Goal: Task Accomplishment & Management: Use online tool/utility

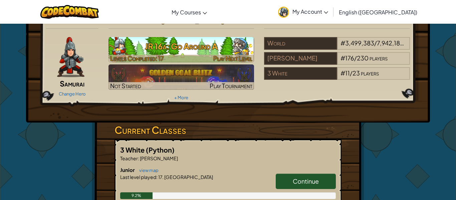
scroll to position [14, 0]
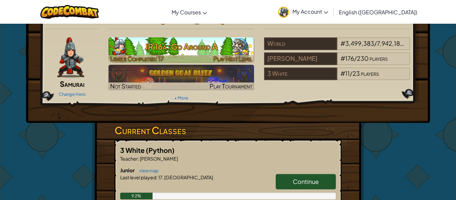
click at [238, 56] on span "Play Next Level" at bounding box center [232, 59] width 39 height 8
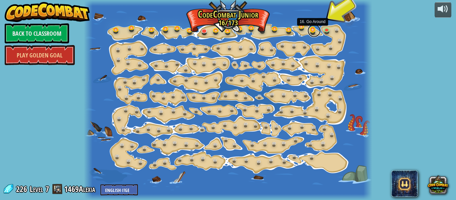
click at [320, 32] on div "15. Step Change Change step arguments. 15a. Step Change A (practice) 11. Go Sma…" at bounding box center [228, 100] width 288 height 200
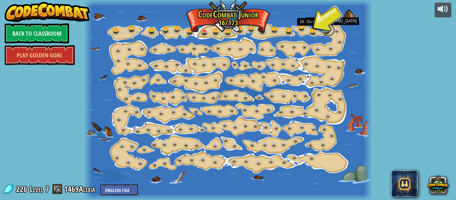
click at [323, 30] on link at bounding box center [327, 29] width 13 height 13
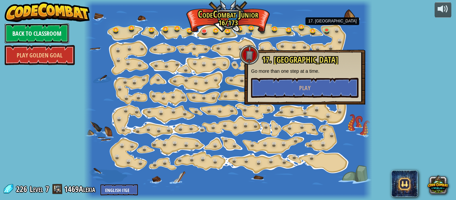
click at [53, 30] on link "Back to Classroom" at bounding box center [37, 33] width 64 height 20
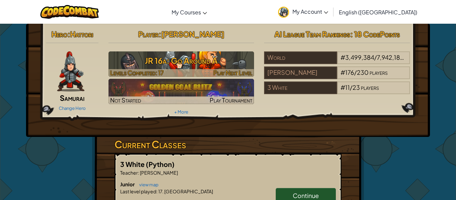
click at [226, 60] on h3 "JR 16a: Go Around A" at bounding box center [181, 60] width 146 height 15
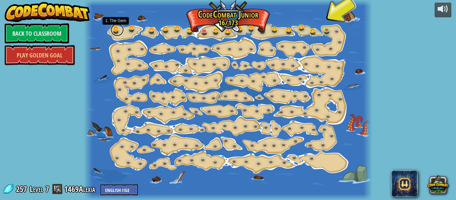
click at [115, 29] on link at bounding box center [116, 29] width 13 height 13
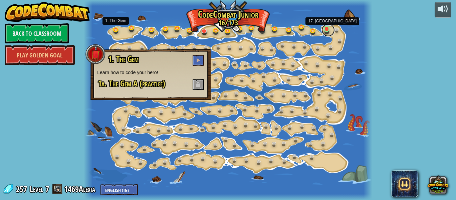
click at [325, 30] on link at bounding box center [327, 29] width 13 height 13
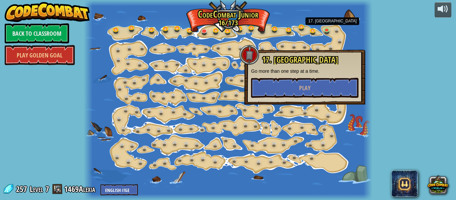
click at [76, 40] on div "powered by Back to Classroom Play Golden Goal 15. Step Change Change step argum…" at bounding box center [228, 100] width 456 height 200
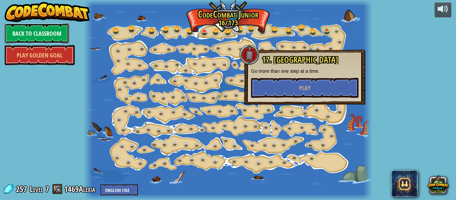
click at [45, 30] on link "Back to Classroom" at bounding box center [37, 33] width 64 height 20
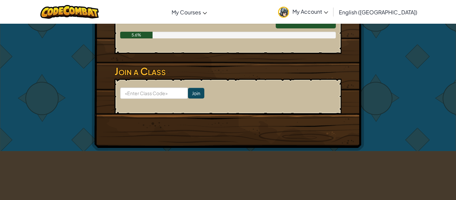
scroll to position [224, 0]
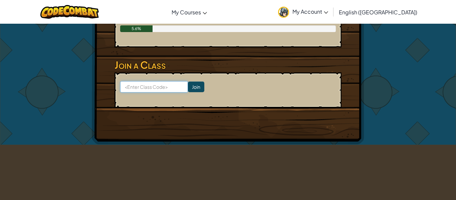
click at [144, 85] on input at bounding box center [154, 86] width 68 height 11
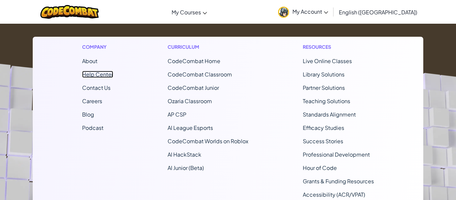
scroll to position [431, 0]
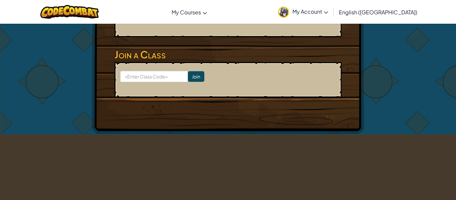
scroll to position [242, 0]
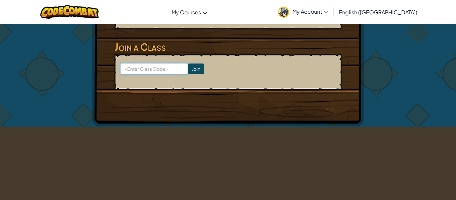
click at [140, 72] on input at bounding box center [154, 68] width 68 height 11
type input "WinSleepDog"
click input "Join" at bounding box center [196, 68] width 16 height 11
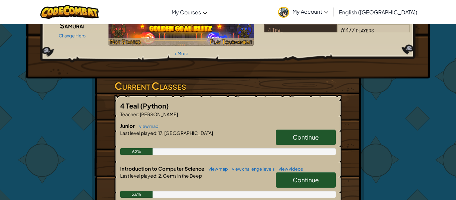
scroll to position [75, 0]
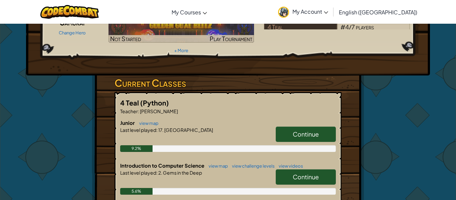
click at [280, 126] on link "Continue" at bounding box center [306, 133] width 60 height 15
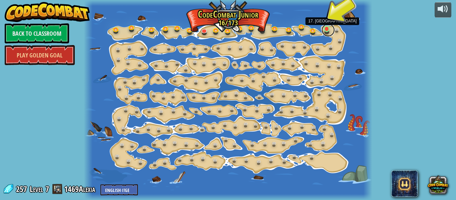
click at [328, 28] on link at bounding box center [327, 29] width 13 height 13
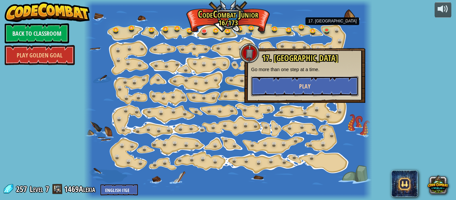
click at [318, 78] on button "Play" at bounding box center [304, 86] width 107 height 20
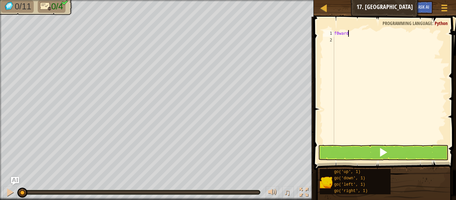
scroll to position [3, 2]
type textarea "f0ward4"
click at [393, 151] on button at bounding box center [383, 152] width 130 height 15
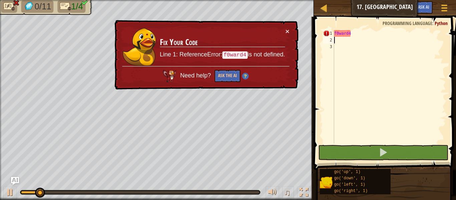
click at [369, 35] on div "f0ward4" at bounding box center [389, 93] width 113 height 127
click at [293, 30] on div "× Fix Your Code Line 1: ReferenceError: f0ward4 is not defined. Need help? Ask …" at bounding box center [205, 54] width 187 height 73
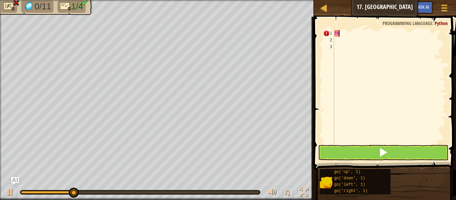
type textarea "f"
type textarea "j"
type textarea "f"
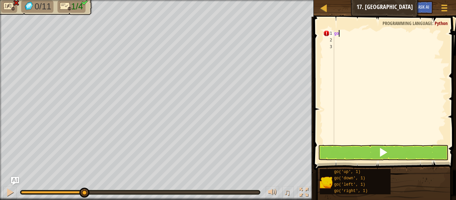
scroll to position [3, 0]
type textarea "g"
type textarea "go(up)4"
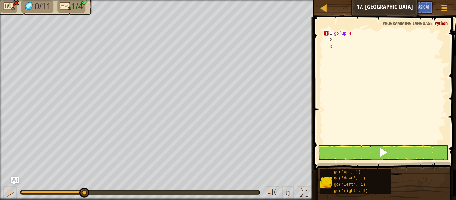
type textarea "go(up 4)"
click at [396, 153] on button at bounding box center [383, 152] width 130 height 15
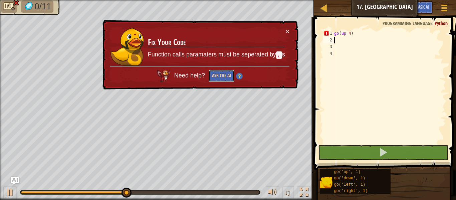
click at [209, 76] on button "Ask the AI" at bounding box center [221, 76] width 26 height 13
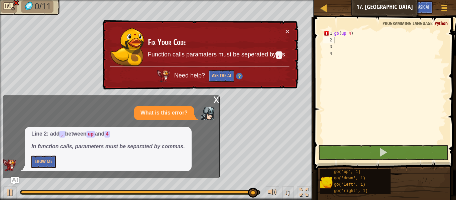
click at [212, 99] on div "x What is this error? Line 2: add , between up and 4 In function calls, paramet…" at bounding box center [111, 136] width 217 height 83
click at [214, 96] on div "x" at bounding box center [216, 99] width 6 height 7
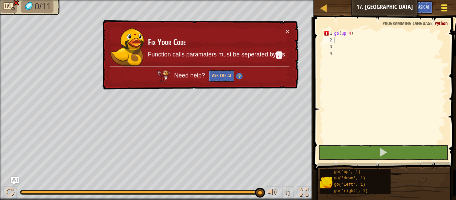
click at [443, 8] on span at bounding box center [444, 7] width 6 height 1
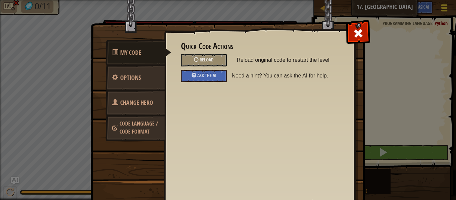
click at [443, 8] on div "My Code Options Change Hero Code Language / Code Format Quick Code Actions Relo…" at bounding box center [228, 100] width 456 height 200
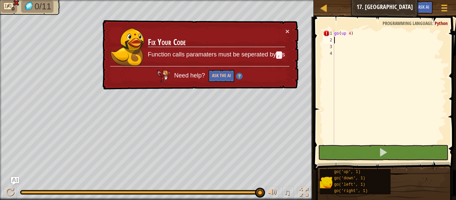
click at [392, 37] on div "go ( up 4 )" at bounding box center [389, 93] width 113 height 127
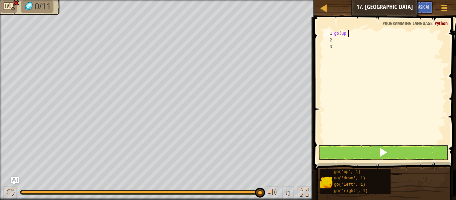
type textarea "go(up"
click at [364, 43] on div "go ( up" at bounding box center [389, 93] width 113 height 127
click at [444, 6] on div at bounding box center [443, 8] width 9 height 10
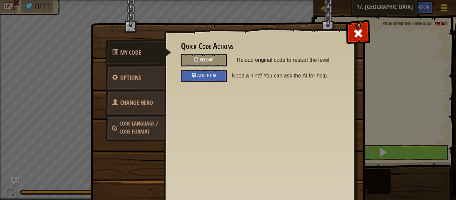
click at [444, 6] on div "My Code Options Change Hero Code Language / Code Format Quick Code Actions Relo…" at bounding box center [228, 100] width 456 height 200
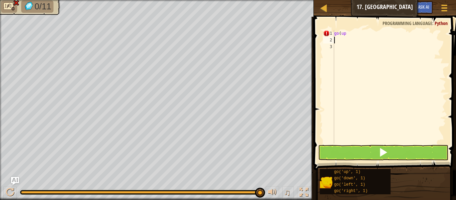
click at [352, 43] on div "go ( up" at bounding box center [389, 93] width 113 height 127
click at [349, 38] on div "go ( up" at bounding box center [389, 93] width 113 height 127
click at [346, 33] on div "go ( up" at bounding box center [389, 93] width 113 height 127
type textarea "go(up"
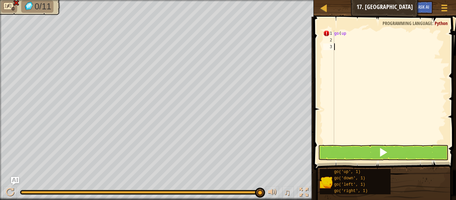
type textarea ")"
type textarea "go(up)"
click at [389, 156] on button at bounding box center [383, 152] width 130 height 15
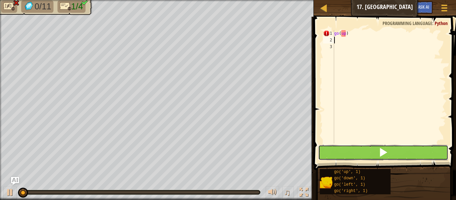
click at [385, 159] on button at bounding box center [383, 152] width 130 height 15
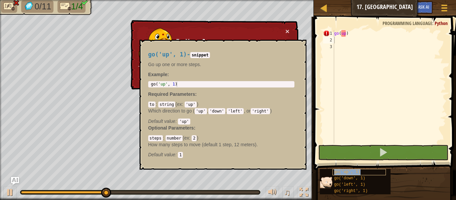
click at [351, 170] on span "go('up', 1)" at bounding box center [347, 171] width 26 height 5
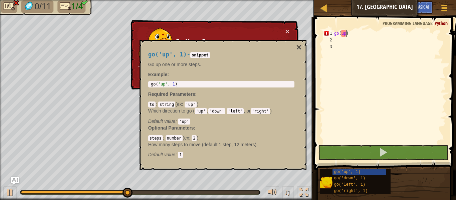
click at [347, 36] on div "go ( up )" at bounding box center [389, 93] width 113 height 127
click at [351, 36] on div "go ( up )" at bounding box center [389, 93] width 113 height 127
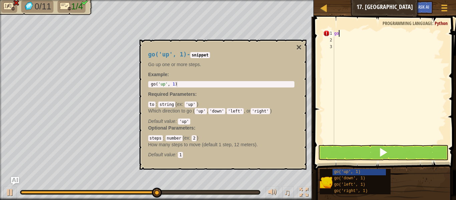
type textarea "g"
click at [366, 171] on div "go('up', 1)" at bounding box center [358, 172] width 53 height 6
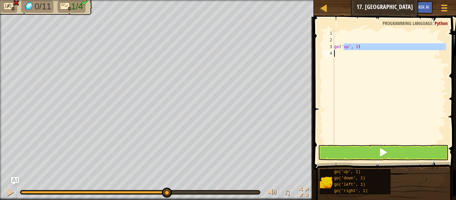
drag, startPoint x: 344, startPoint y: 46, endPoint x: 350, endPoint y: 58, distance: 13.1
click at [350, 58] on div "go ( 'up' , 1 )" at bounding box center [389, 93] width 113 height 127
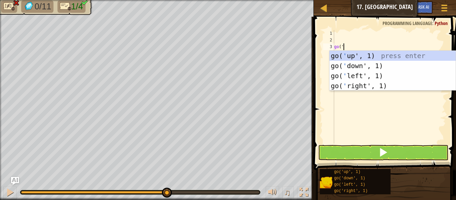
type textarea "g"
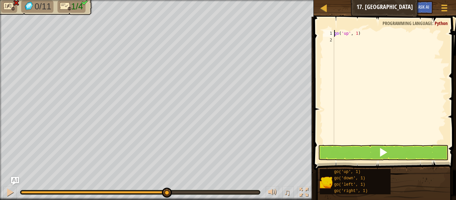
click at [357, 34] on div "go ( 'up' , 1 )" at bounding box center [389, 93] width 113 height 127
type textarea "go('up',4)"
click at [344, 149] on button at bounding box center [383, 152] width 130 height 15
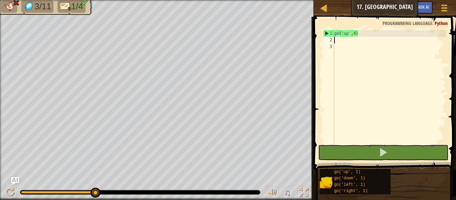
click at [354, 34] on div "go ( 'up' , 4 )" at bounding box center [389, 93] width 113 height 127
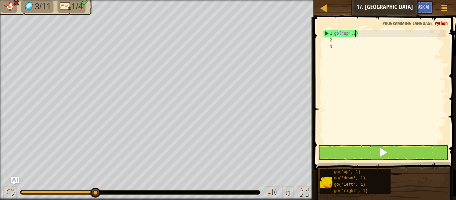
scroll to position [3, 3]
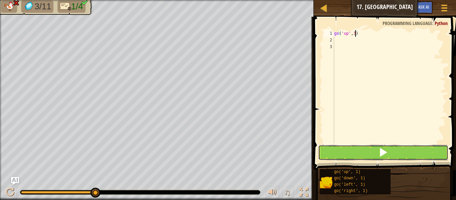
click at [330, 155] on button at bounding box center [383, 152] width 130 height 15
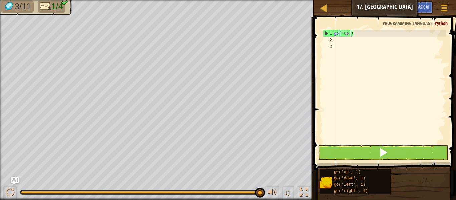
scroll to position [3, 3]
click at [417, 156] on button at bounding box center [383, 152] width 130 height 15
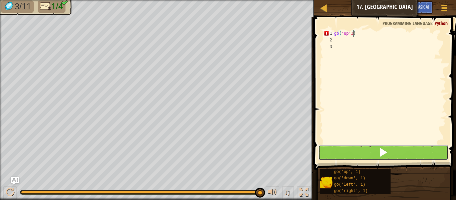
click at [415, 158] on button at bounding box center [383, 152] width 130 height 15
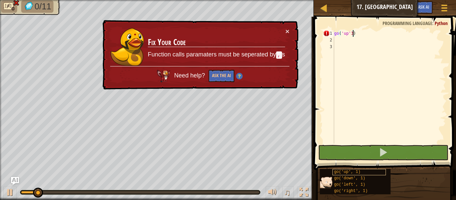
click at [362, 174] on div "go('up', 1)" at bounding box center [358, 172] width 53 height 6
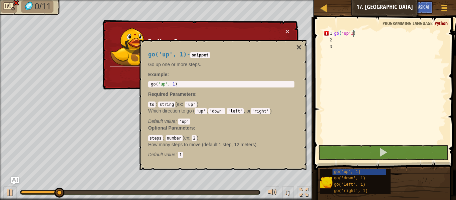
click at [364, 32] on div "go ( 'up' 3 )" at bounding box center [389, 93] width 113 height 127
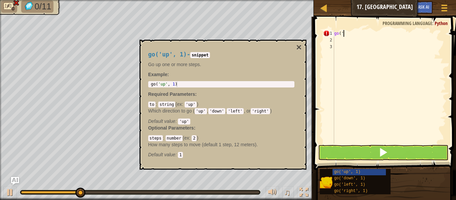
scroll to position [3, 1]
type textarea "g"
click at [364, 177] on span "go('down', 1)" at bounding box center [349, 178] width 31 height 5
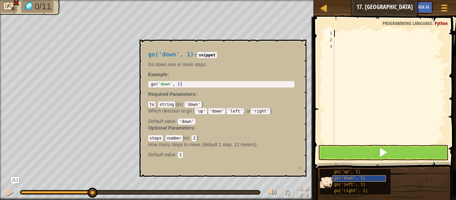
click at [370, 177] on div "go('down', 1)" at bounding box center [358, 178] width 53 height 6
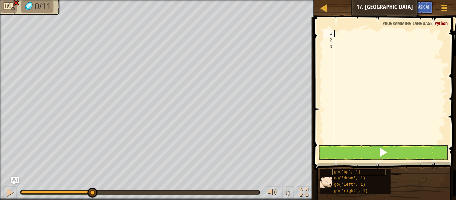
click at [373, 173] on div "go('up', 1)" at bounding box center [358, 172] width 53 height 6
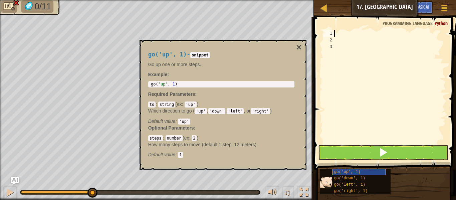
click at [367, 174] on div "go('up', 1)" at bounding box center [358, 172] width 53 height 6
click at [357, 170] on span "go('up', 1)" at bounding box center [347, 171] width 26 height 5
type textarea "go('up', 1)"
click at [174, 84] on div "go ( 'up' , 1 )" at bounding box center [220, 89] width 143 height 15
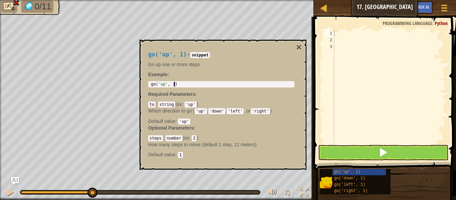
click at [200, 84] on div "go ( 'up' , 1 )" at bounding box center [220, 89] width 143 height 15
click at [357, 34] on div "go ( 'up' , 1 )" at bounding box center [389, 93] width 113 height 127
type textarea "go('up', 3 )"
click at [338, 37] on div "go ( 'up' , 3 )" at bounding box center [389, 93] width 113 height 127
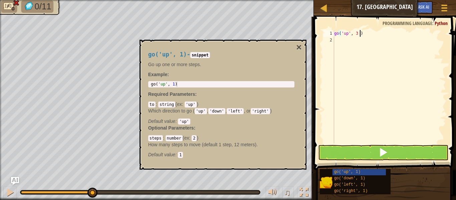
scroll to position [3, 0]
click at [294, 45] on div "go('up', 1) - snippet Go up one or more steps. Example : go('up', 1) 1 go ( 'up…" at bounding box center [220, 104] width 155 height 119
click at [298, 47] on button "×" at bounding box center [298, 47] width 5 height 9
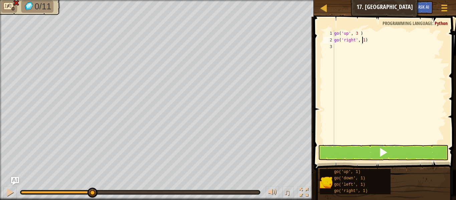
click at [363, 40] on div "go ( 'up' , 3 ) go ( 'right' , 1 )" at bounding box center [389, 93] width 113 height 127
click at [364, 41] on div "go ( 'up' , 3 ) go ( 'right' , 1 )" at bounding box center [389, 93] width 113 height 127
type textarea "go('right', 2)"
click at [368, 43] on div "go ( 'up' , 3 ) go ( 'right' , 2 )" at bounding box center [389, 93] width 113 height 127
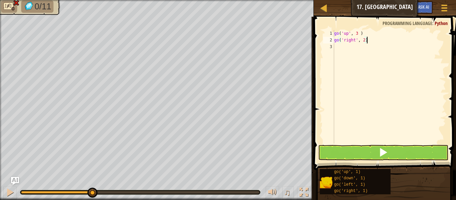
click at [335, 45] on div "go ( 'up' , 3 ) go ( 'right' , 2 )" at bounding box center [389, 93] width 113 height 127
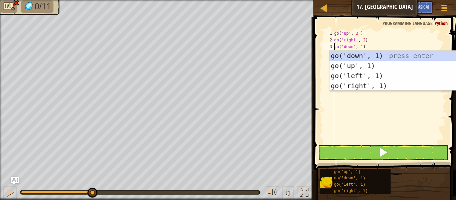
click at [361, 46] on div "go ( 'up' , 3 ) go ( 'right' , 2 ) go ( 'down' , 1 )" at bounding box center [389, 93] width 113 height 127
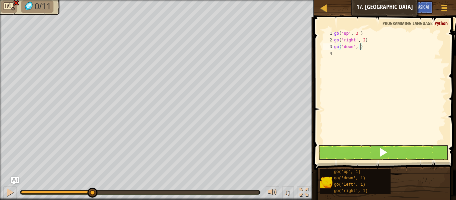
scroll to position [3, 4]
click at [350, 151] on button at bounding box center [383, 152] width 130 height 15
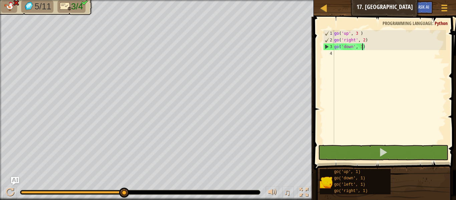
click at [360, 40] on div "go ( 'up' , 3 ) go ( 'right' , 2 ) go ( 'down' , 3 )" at bounding box center [389, 93] width 113 height 127
click at [365, 38] on div "go ( 'up' , 3 ) go ( 'right' , 2 ) go ( 'down' , 3 )" at bounding box center [389, 93] width 113 height 127
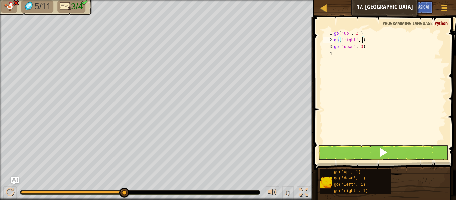
scroll to position [3, 4]
click at [350, 153] on button at bounding box center [383, 152] width 130 height 15
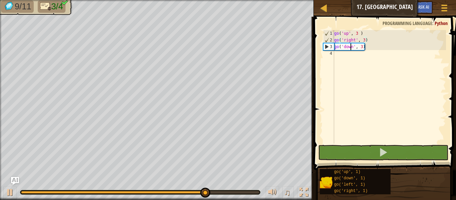
click at [351, 50] on div "go ( 'up' , 3 ) go ( 'right' , 3 ) go ( 'down' , 3 )" at bounding box center [389, 93] width 113 height 127
type textarea "go('down', 3)"
click at [347, 56] on div "go ( 'up' , 3 ) go ( 'right' , 3 ) go ( 'down' , 3 )" at bounding box center [389, 93] width 113 height 127
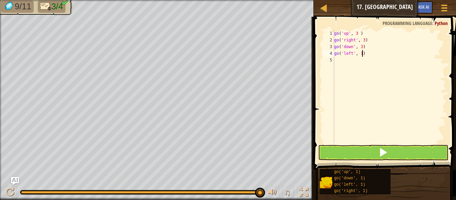
click at [361, 54] on div "go ( 'up' , 3 ) go ( 'right' , 3 ) go ( 'down' , 3 ) go ( 'left' , 1 )" at bounding box center [389, 93] width 113 height 127
type textarea "go('left', 3)"
click at [393, 154] on button at bounding box center [383, 152] width 130 height 15
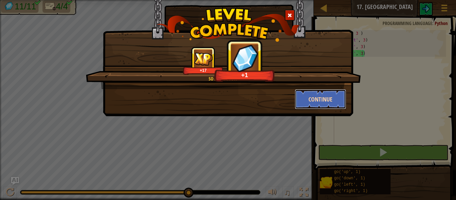
click at [337, 100] on button "Continue" at bounding box center [321, 99] width 52 height 20
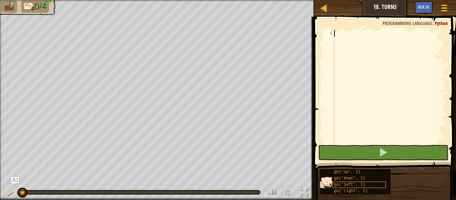
click at [364, 187] on div "go('left', 1)" at bounding box center [358, 185] width 53 height 6
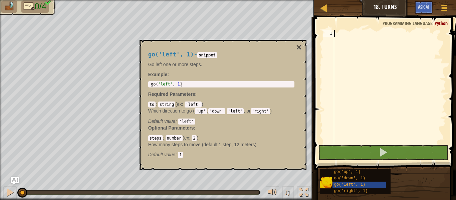
click at [345, 32] on div at bounding box center [389, 93] width 113 height 127
click at [367, 186] on div "go('left', 1)" at bounding box center [358, 185] width 53 height 6
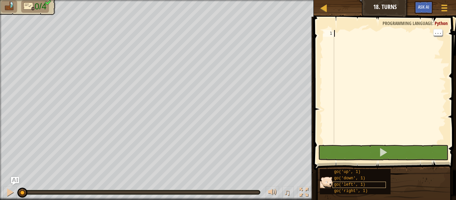
click at [378, 185] on div "go('left', 1)" at bounding box center [358, 185] width 53 height 6
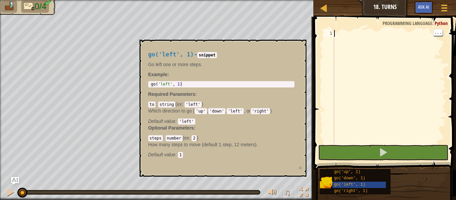
click at [340, 31] on div at bounding box center [389, 93] width 113 height 127
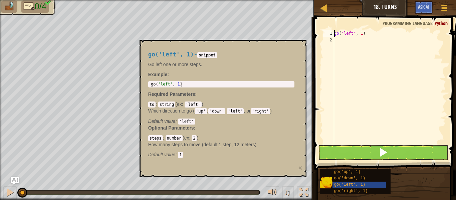
click at [362, 34] on div "go ( 'left' , 1 )" at bounding box center [389, 93] width 113 height 127
type textarea "go('left', 2)"
click at [411, 157] on button at bounding box center [383, 152] width 130 height 15
click at [407, 159] on button at bounding box center [383, 152] width 130 height 15
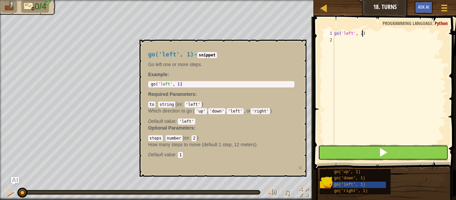
click at [405, 156] on button at bounding box center [383, 152] width 130 height 15
click at [403, 148] on button at bounding box center [383, 152] width 130 height 15
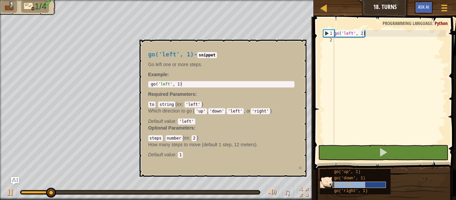
click at [371, 185] on div "go('left', 1)" at bounding box center [358, 185] width 53 height 6
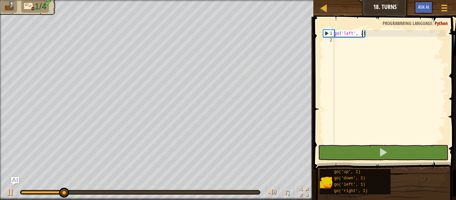
click at [407, 179] on div "go('up', 1) go('down', 1) go('left', 1) go('right', 1)" at bounding box center [385, 181] width 132 height 26
click at [346, 41] on div "go ( 'left' , 2 )" at bounding box center [389, 93] width 113 height 127
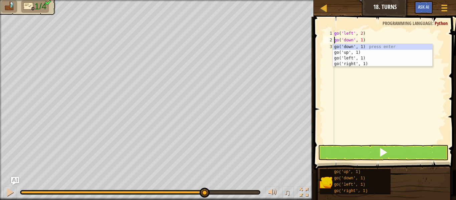
click at [346, 41] on div "go ( 'left' , 2 ) go ( 'down' , 1 )" at bounding box center [389, 93] width 113 height 127
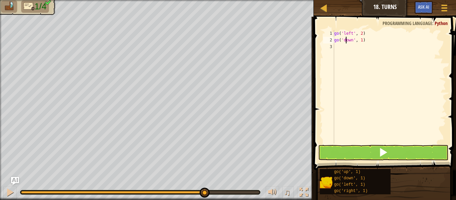
click at [361, 41] on div "go ( 'left' , 2 ) go ( 'down' , 1 )" at bounding box center [389, 93] width 113 height 127
type textarea "go('down', 2)"
click at [359, 150] on button at bounding box center [383, 152] width 130 height 15
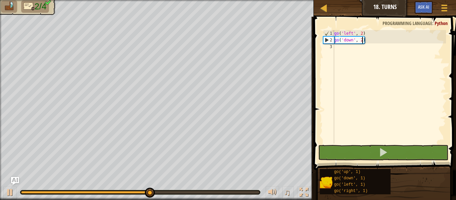
click at [335, 47] on div "go ( 'left' , 2 ) go ( 'down' , 2 )" at bounding box center [389, 93] width 113 height 127
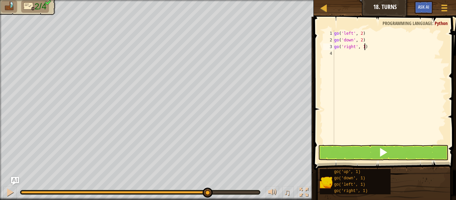
click at [364, 48] on div "go ( 'left' , 2 ) go ( 'down' , 2 ) go ( 'right' , 1 )" at bounding box center [389, 93] width 113 height 127
type textarea "go('right', 4)"
click at [379, 148] on span at bounding box center [382, 151] width 9 height 9
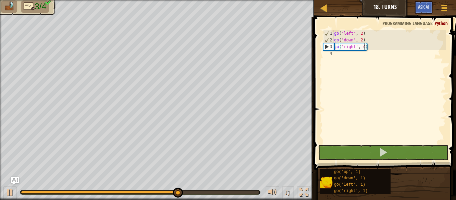
click at [342, 57] on div "go ( 'left' , 2 ) go ( 'down' , 2 ) go ( 'right' , 4 )" at bounding box center [389, 93] width 113 height 127
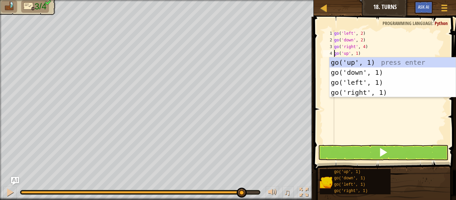
click at [358, 53] on div "go ( 'left' , 2 ) go ( 'down' , 2 ) go ( 'right' , 4 ) go ( 'up' , 1 )" at bounding box center [389, 93] width 113 height 127
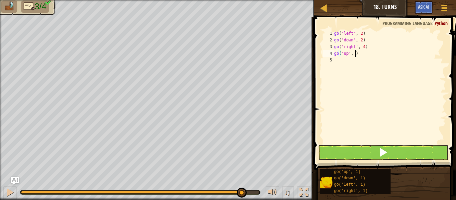
scroll to position [3, 3]
type textarea "go('up', 3)"
click at [391, 152] on button at bounding box center [383, 152] width 130 height 15
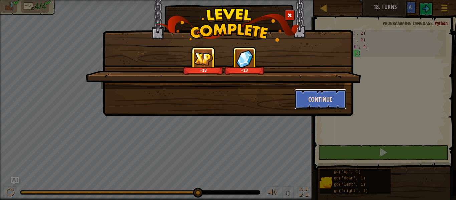
click at [335, 96] on button "Continue" at bounding box center [321, 99] width 52 height 20
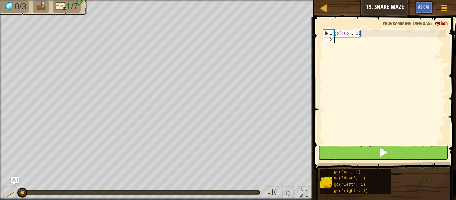
click at [370, 149] on button at bounding box center [383, 152] width 130 height 15
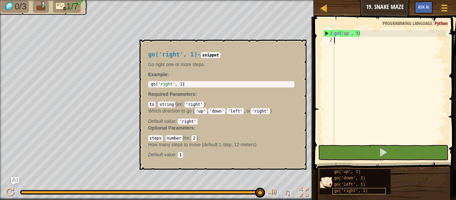
click at [352, 189] on span "go('right', 1)" at bounding box center [351, 191] width 34 height 5
type textarea "go('right', 1)"
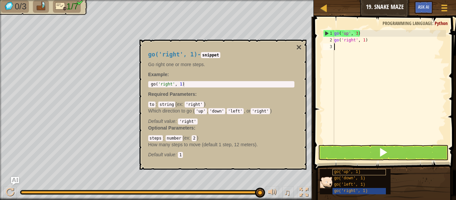
click at [363, 66] on div "go ( 'up' , 3 ) go ( 'right' , 1 )" at bounding box center [389, 93] width 113 height 127
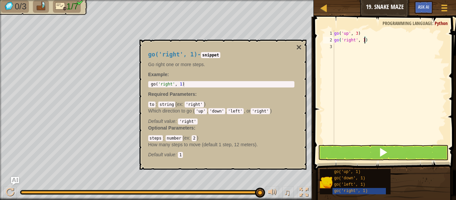
click at [365, 41] on div "go ( 'up' , 3 ) go ( 'right' , 1 )" at bounding box center [389, 93] width 113 height 127
type textarea "go('right', 1)"
click at [400, 153] on button at bounding box center [383, 152] width 130 height 15
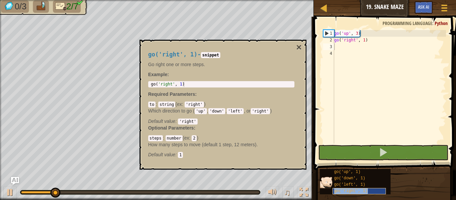
click at [359, 192] on span "go('right', 1)" at bounding box center [351, 191] width 34 height 5
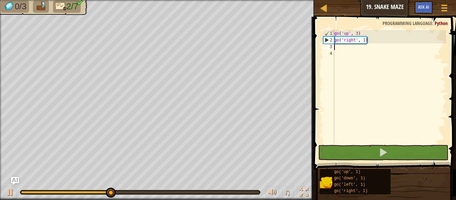
click at [364, 39] on div "go ( 'up' , 3 ) go ( 'right' , 1 )" at bounding box center [389, 93] width 113 height 127
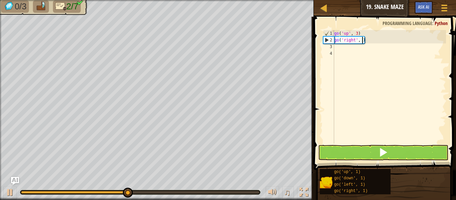
type textarea "go('right', 2)"
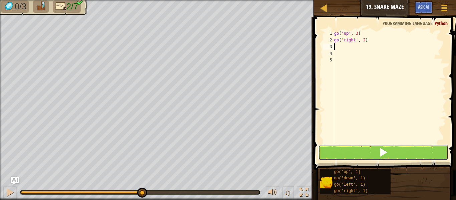
click at [416, 158] on button at bounding box center [383, 152] width 130 height 15
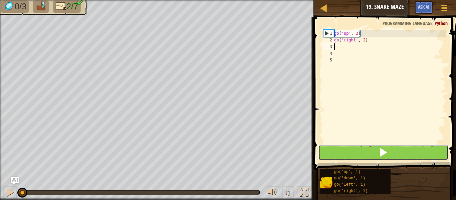
click at [422, 159] on button at bounding box center [383, 152] width 130 height 15
click at [415, 159] on button at bounding box center [383, 152] width 130 height 15
click at [398, 149] on button at bounding box center [383, 152] width 130 height 15
click at [391, 145] on button at bounding box center [383, 152] width 130 height 15
click at [373, 157] on button at bounding box center [383, 152] width 130 height 15
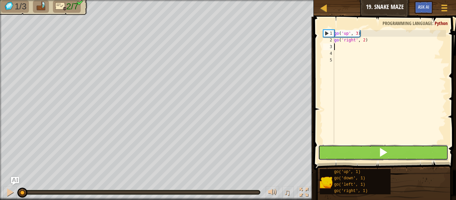
click at [384, 153] on span at bounding box center [382, 151] width 9 height 9
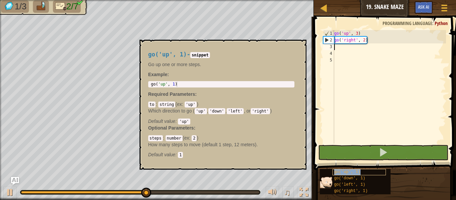
click at [348, 172] on span "go('up', 1)" at bounding box center [347, 171] width 26 height 5
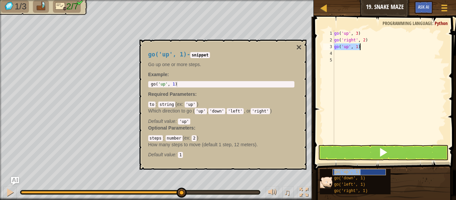
click at [347, 169] on span "go('up', 1)" at bounding box center [347, 171] width 26 height 5
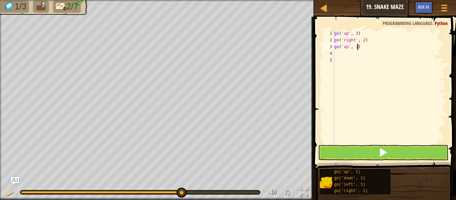
click at [357, 48] on div "go ( 'up' , 3 ) go ( 'right' , 2 ) go ( 'up' , 1 )" at bounding box center [389, 93] width 113 height 127
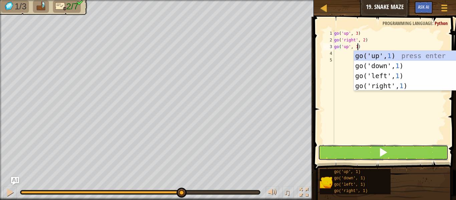
click at [416, 156] on button at bounding box center [383, 152] width 130 height 15
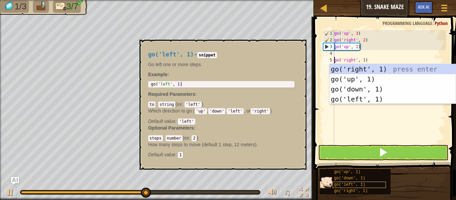
click at [354, 70] on div "go('right', 1) press enter go('up', 1) press enter go('down', 1) press enter go…" at bounding box center [392, 94] width 126 height 60
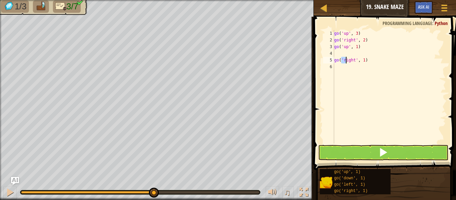
drag, startPoint x: 342, startPoint y: 59, endPoint x: 346, endPoint y: 58, distance: 4.2
click at [346, 58] on div "go ( 'up' , 3 ) go ( 'right' , 2 ) go ( 'up' , 1 ) go ( 'right' , 1 )" at bounding box center [389, 93] width 113 height 127
click at [358, 62] on div "go ( 'up' , 3 ) go ( 'right' , 2 ) go ( 'up' , 1 ) goight ', 1)" at bounding box center [389, 93] width 113 height 127
type textarea ")"
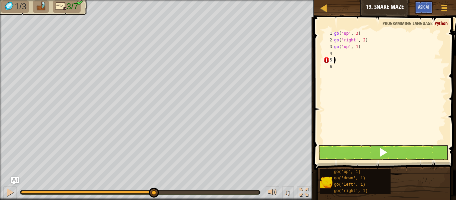
scroll to position [3, 0]
click at [358, 64] on div "go ( 'up' , 3 ) go ( 'right' , 2 ) go ( 'up' , 1 ) )" at bounding box center [389, 93] width 113 height 127
click at [339, 59] on div "go ( 'up' , 3 ) go ( 'right' , 2 ) go ( 'up' , 1 ) )" at bounding box center [389, 93] width 113 height 127
type textarea ")"
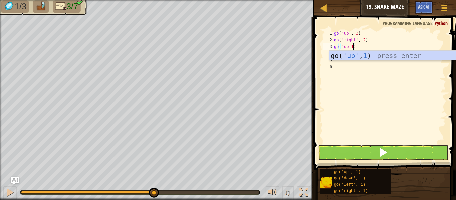
scroll to position [3, 3]
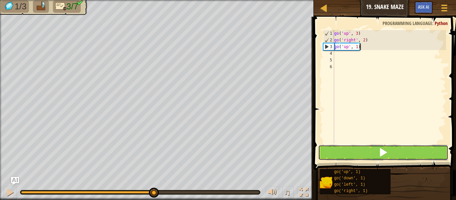
click at [370, 151] on button at bounding box center [383, 152] width 130 height 15
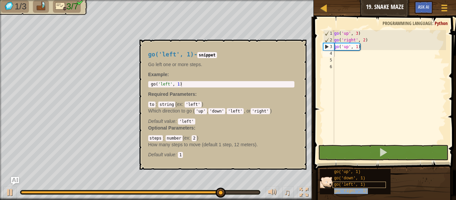
type textarea "go('right', 1)"
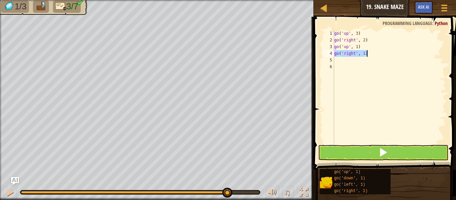
click at [328, 64] on div "6" at bounding box center [328, 66] width 11 height 7
click at [363, 53] on div "go ( 'up' , 3 ) go ( 'right' , 2 ) go ( 'up' , 1 ) go ( 'right' , 1 )" at bounding box center [389, 93] width 113 height 127
click at [364, 53] on div "go ( 'up' , 3 ) go ( 'right' , 2 ) go ( 'up' , 1 ) go ( 'right' , 1 )" at bounding box center [389, 93] width 113 height 127
type textarea "go('right', 2)"
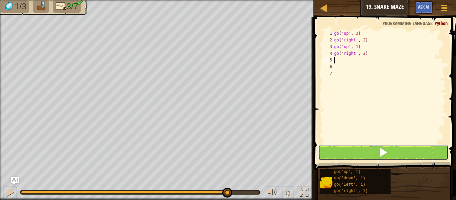
click at [422, 157] on button at bounding box center [383, 152] width 130 height 15
click at [421, 151] on button at bounding box center [383, 152] width 130 height 15
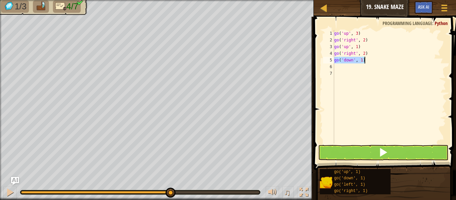
click at [361, 57] on div "go ( 'up' , 3 ) go ( 'right' , 2 ) go ( 'up' , 1 ) go ( 'right' , 2 ) go ( 'dow…" at bounding box center [389, 86] width 113 height 113
type textarea "go('down', 2)"
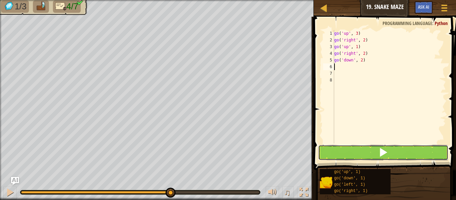
click at [404, 150] on button at bounding box center [383, 152] width 130 height 15
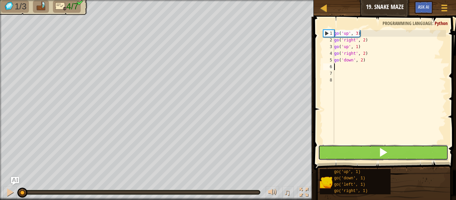
click at [406, 153] on button at bounding box center [383, 152] width 130 height 15
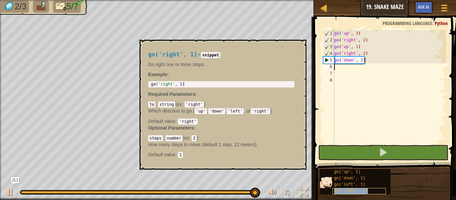
click at [365, 192] on span "go('right', 1)" at bounding box center [351, 191] width 34 height 5
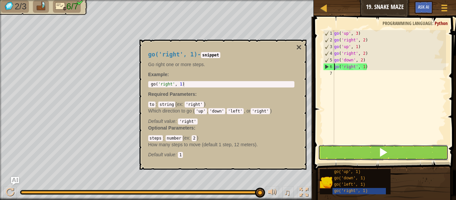
click at [364, 146] on button at bounding box center [383, 152] width 130 height 15
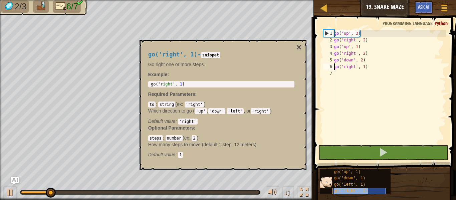
click at [335, 191] on span "go('right', 1)" at bounding box center [351, 191] width 34 height 5
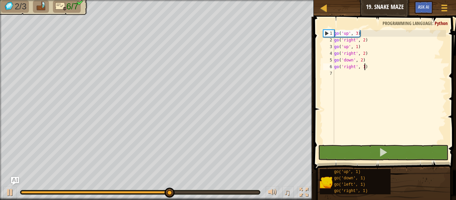
click at [364, 67] on div "go ( 'up' , 3 ) go ( 'right' , 2 ) go ( 'up' , 1 ) go ( 'right' , 2 ) go ( 'dow…" at bounding box center [389, 93] width 113 height 127
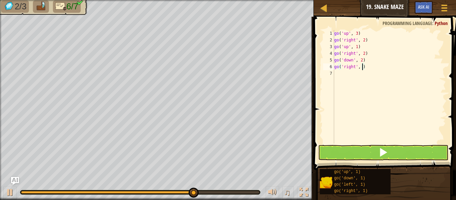
type textarea "go('right', 2)"
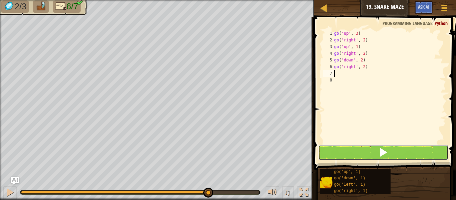
click at [416, 156] on button at bounding box center [383, 152] width 130 height 15
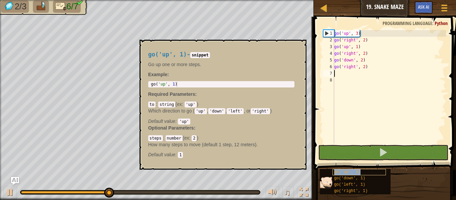
click at [344, 171] on span "go('up', 1)" at bounding box center [347, 171] width 26 height 5
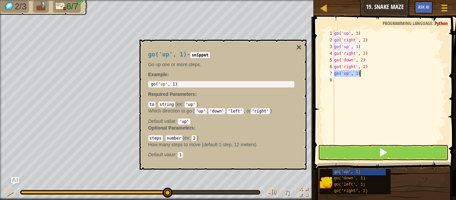
click at [356, 71] on div "go ( 'up' , 3 ) go ( 'right' , 2 ) go ( 'up' , 1 ) go ( 'right' , 2 ) go ( 'dow…" at bounding box center [389, 86] width 113 height 113
click at [357, 73] on div "go ( 'up' , 3 ) go ( 'right' , 2 ) go ( 'up' , 1 ) go ( 'right' , 2 ) go ( 'dow…" at bounding box center [389, 93] width 113 height 127
type textarea "go('up', 3)"
click at [298, 49] on button "×" at bounding box center [298, 47] width 5 height 9
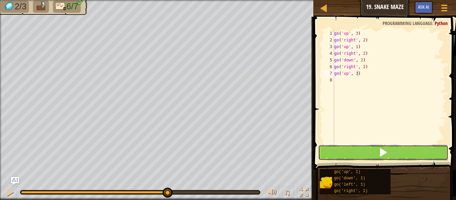
click at [361, 145] on button at bounding box center [383, 152] width 130 height 15
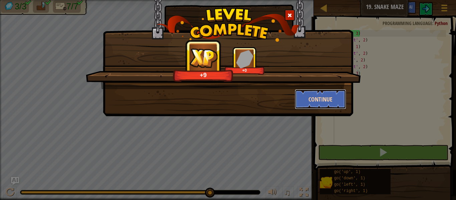
click at [323, 98] on button "Continue" at bounding box center [321, 99] width 52 height 20
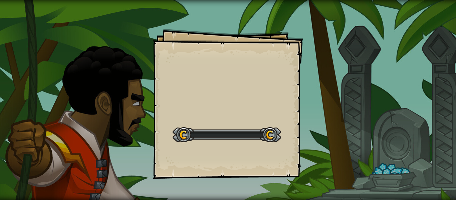
click at [323, 98] on div "Goals Start Level Error loading from server. Try refreshing the page. You'll ne…" at bounding box center [228, 100] width 456 height 200
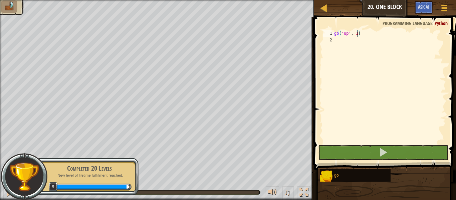
click at [358, 35] on div "go ( 'up' , 1 )" at bounding box center [389, 93] width 113 height 127
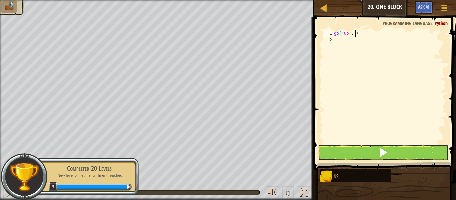
type textarea "go('up', 2)"
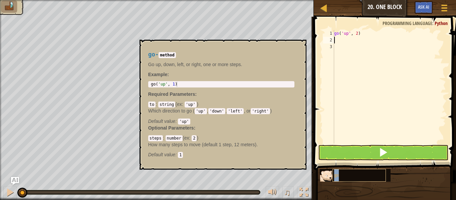
click at [349, 176] on div "go" at bounding box center [358, 175] width 53 height 13
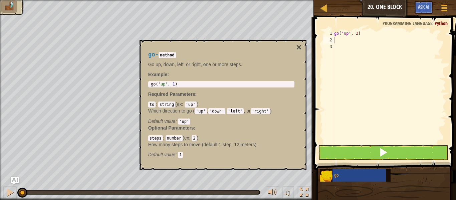
click at [302, 48] on div "go - method Go up, down, left, or right, one or more steps. Example : 1 go ( 'u…" at bounding box center [222, 105] width 167 height 130
click at [302, 45] on div "go - method Go up, down, left, or right, one or more steps. Example : 1 go ( 'u…" at bounding box center [222, 105] width 167 height 130
click at [301, 45] on button "×" at bounding box center [298, 47] width 5 height 9
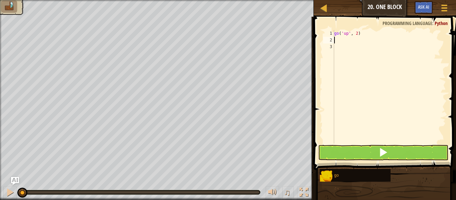
click at [332, 38] on div "2" at bounding box center [328, 40] width 11 height 7
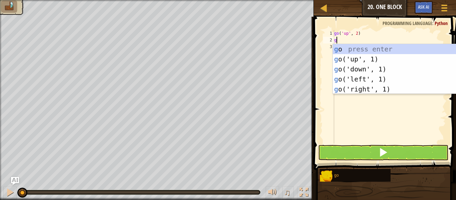
type textarea "go"
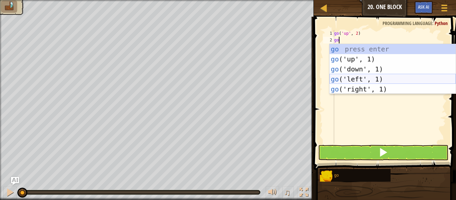
click at [390, 75] on div "go press enter go ('up', 1) press enter go ('down', 1) press enter go ('left', …" at bounding box center [392, 79] width 126 height 70
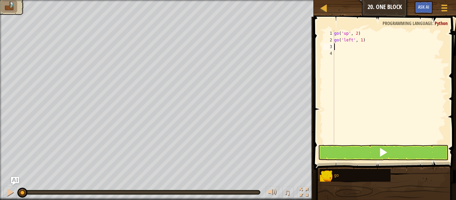
click at [363, 41] on div "go ( 'up' , 2 ) go ( 'left' , 1 )" at bounding box center [389, 93] width 113 height 127
click at [331, 151] on button at bounding box center [383, 152] width 130 height 15
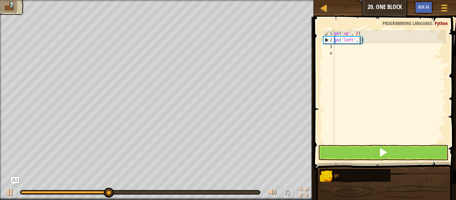
type textarea "go('left', 3)"
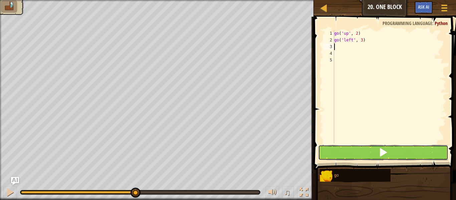
click at [432, 158] on button at bounding box center [383, 152] width 130 height 15
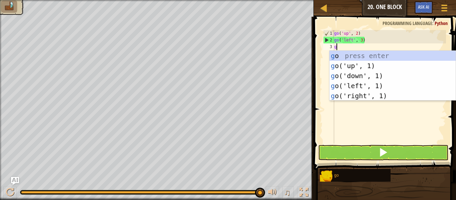
type textarea "go"
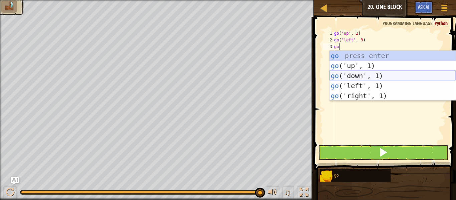
click at [357, 76] on div "go press enter go ('up', 1) press enter go ('down', 1) press enter go ('left', …" at bounding box center [392, 86] width 126 height 70
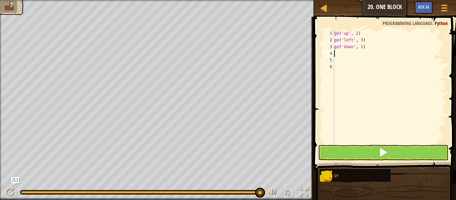
scroll to position [3, 0]
click at [362, 48] on div "go ( 'up' , 2 ) go ( 'left' , 3 ) go ( 'down' , 1 )" at bounding box center [389, 93] width 113 height 127
type textarea "go('down', 2)"
click at [334, 53] on div "go ( 'up' , 2 ) go ( 'left' , 3 ) go ( 'down' , 2 )" at bounding box center [389, 93] width 113 height 127
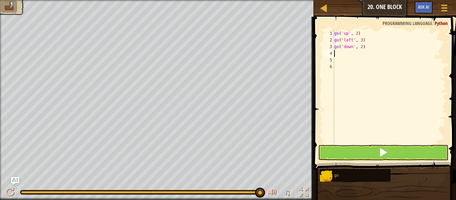
scroll to position [3, 0]
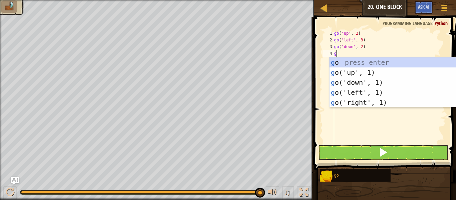
type textarea "go"
click at [395, 100] on div "go press enter go ('up', 1) press enter go ('down', 1) press enter go ('left', …" at bounding box center [392, 92] width 126 height 70
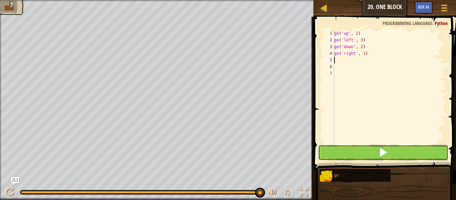
click at [389, 148] on button at bounding box center [383, 152] width 130 height 15
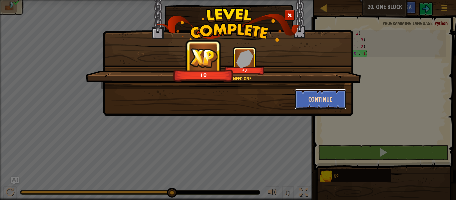
click at [333, 100] on button "Continue" at bounding box center [321, 99] width 52 height 20
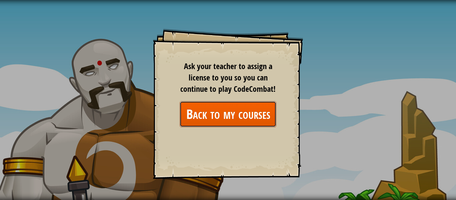
click at [233, 120] on link "Back to my courses" at bounding box center [228, 114] width 97 height 26
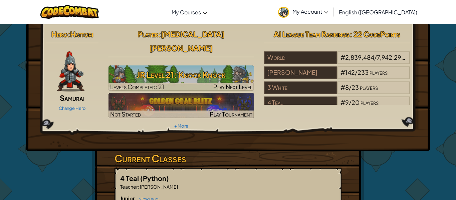
click at [313, 151] on h3 "Current Classes" at bounding box center [227, 158] width 227 height 15
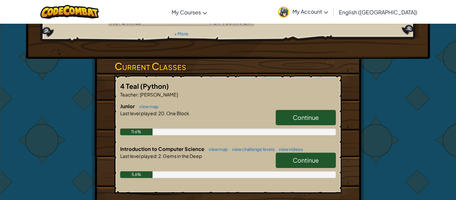
scroll to position [97, 0]
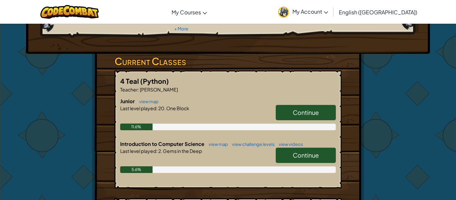
click at [307, 151] on span "Continue" at bounding box center [306, 155] width 26 height 8
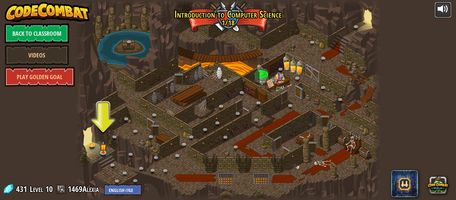
click at [443, 12] on div at bounding box center [442, 9] width 11 height 11
click at [443, 5] on div at bounding box center [442, 9] width 11 height 11
click at [441, 10] on div at bounding box center [442, 9] width 11 height 11
click at [434, 2] on button at bounding box center [442, 10] width 17 height 16
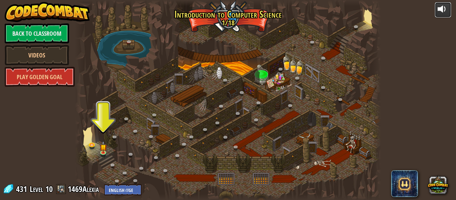
click at [434, 2] on button at bounding box center [442, 10] width 17 height 16
click at [103, 152] on img at bounding box center [102, 144] width 7 height 16
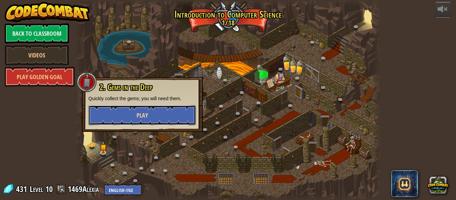
click at [126, 115] on button "Play" at bounding box center [141, 115] width 107 height 20
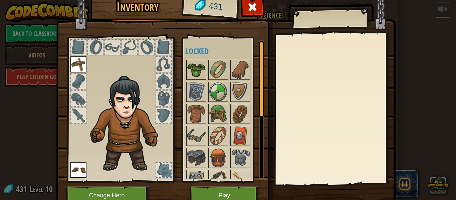
click at [200, 66] on img at bounding box center [196, 69] width 19 height 19
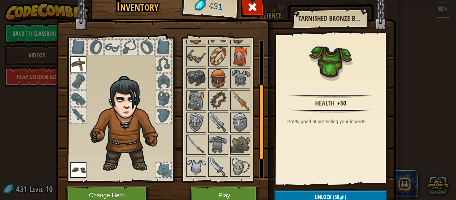
scroll to position [80, 0]
click at [160, 99] on div at bounding box center [163, 98] width 15 height 15
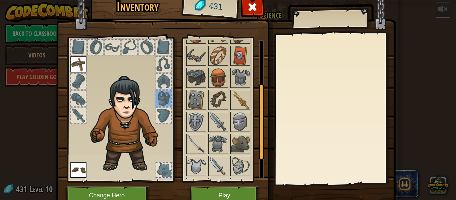
click at [163, 107] on img at bounding box center [128, 123] width 82 height 97
click at [74, 173] on img at bounding box center [78, 170] width 16 height 16
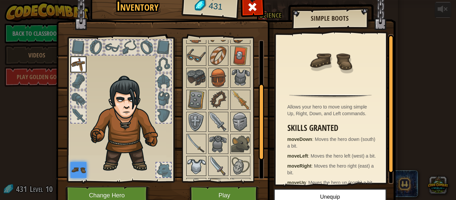
click at [193, 163] on img at bounding box center [196, 165] width 19 height 19
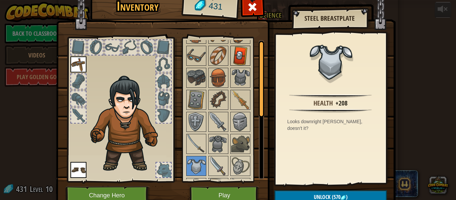
scroll to position [0, 0]
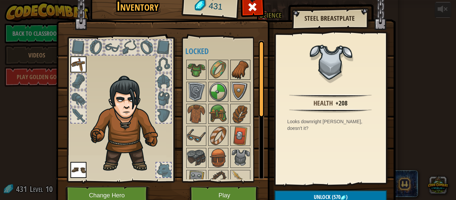
click at [237, 66] on img at bounding box center [240, 69] width 19 height 19
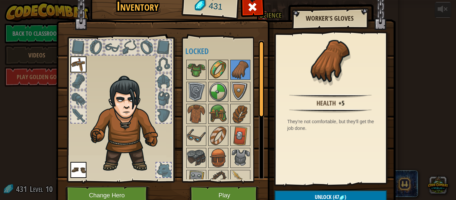
click at [218, 70] on img at bounding box center [218, 69] width 19 height 19
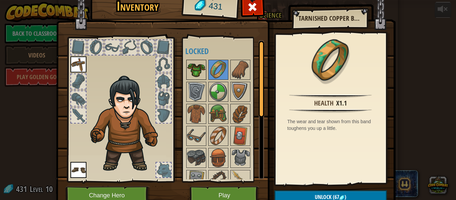
click at [199, 64] on img at bounding box center [196, 69] width 19 height 19
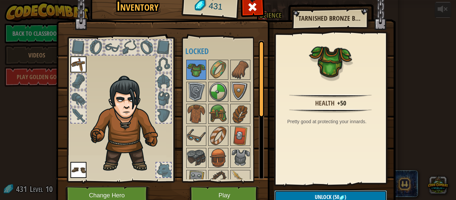
click at [331, 193] on span "(50" at bounding box center [335, 196] width 8 height 7
click at [340, 195] on button "Confirm" at bounding box center [330, 197] width 112 height 14
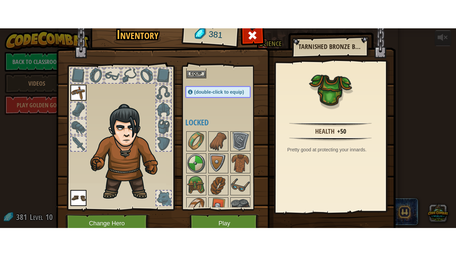
scroll to position [40, 0]
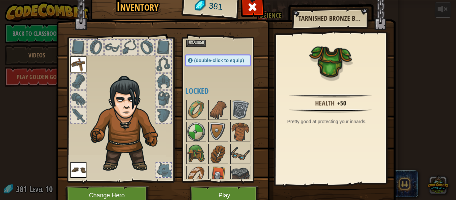
click at [232, 58] on span "(double-click to equip)" at bounding box center [219, 60] width 50 height 5
click at [258, 5] on div at bounding box center [252, 8] width 21 height 21
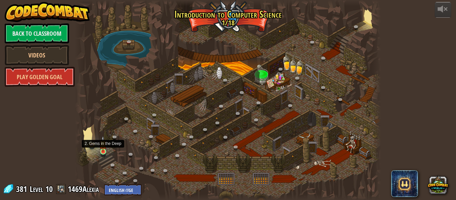
click at [105, 151] on img at bounding box center [102, 144] width 7 height 16
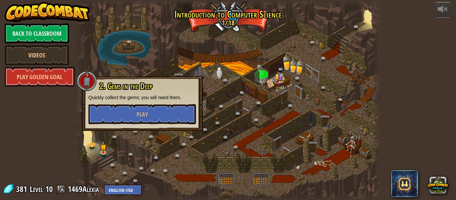
click at [136, 75] on div at bounding box center [228, 100] width 306 height 200
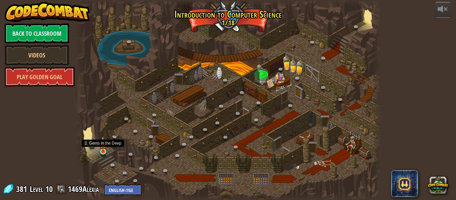
click at [104, 142] on img at bounding box center [102, 144] width 7 height 16
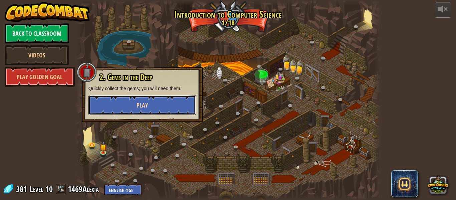
click at [114, 100] on button "Play" at bounding box center [141, 105] width 107 height 20
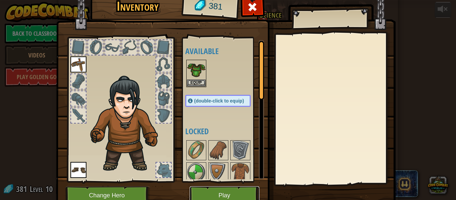
click at [226, 194] on button "Play" at bounding box center [225, 195] width 70 height 18
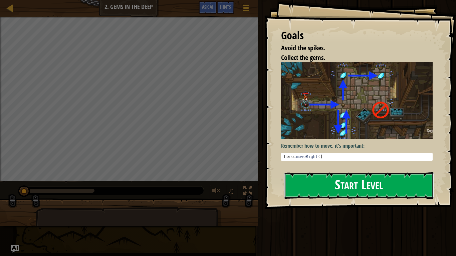
click at [318, 193] on button "Start Level" at bounding box center [359, 185] width 150 height 26
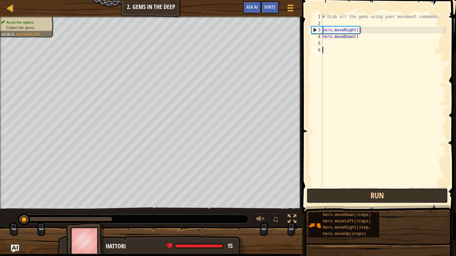
click at [359, 194] on button "Run" at bounding box center [376, 195] width 141 height 15
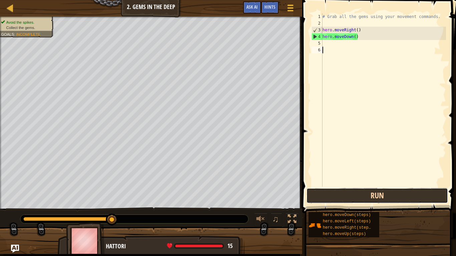
click at [356, 199] on button "Run" at bounding box center [376, 195] width 141 height 15
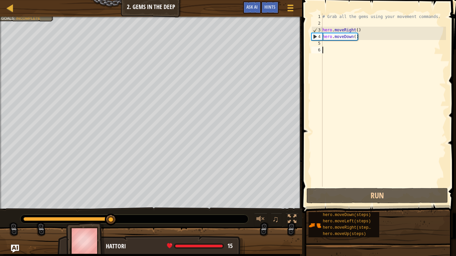
click at [333, 48] on div "# Grab all the gems using your movement commands. hero . moveRight ( ) hero . m…" at bounding box center [383, 106] width 125 height 187
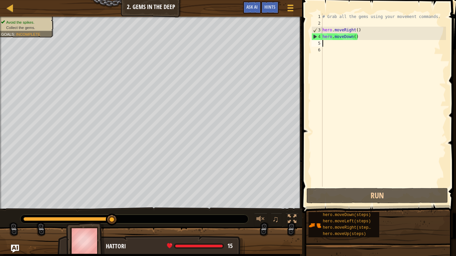
click at [332, 45] on div "# Grab all the gems using your movement commands. hero . moveRight ( ) hero . m…" at bounding box center [383, 106] width 125 height 187
click at [427, 17] on div "# Grab all the gems using your movement commands. hero . moveRight ( ) hero . m…" at bounding box center [383, 106] width 125 height 187
type textarea "# Grab all the gems using your movement commands."
click at [436, 19] on div "# Grab all the gems using your movement commands. hero . moveRight ( ) hero . m…" at bounding box center [383, 106] width 125 height 187
click at [326, 43] on div "# Grab all the gems using your movement commands. hero . moveRight ( ) hero . m…" at bounding box center [383, 106] width 125 height 187
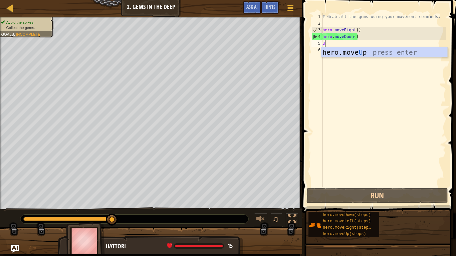
scroll to position [3, 0]
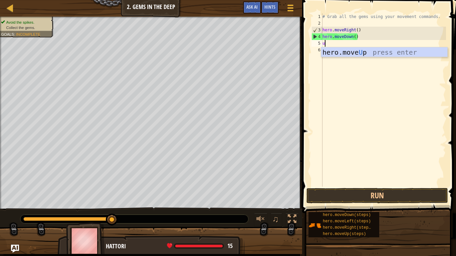
type textarea "up"
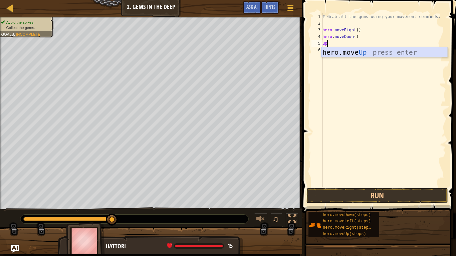
click at [335, 53] on div "hero.move Up press enter" at bounding box center [384, 62] width 126 height 30
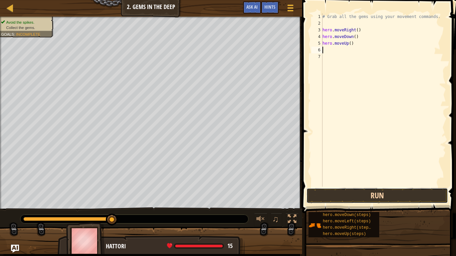
click at [393, 196] on button "Run" at bounding box center [376, 195] width 141 height 15
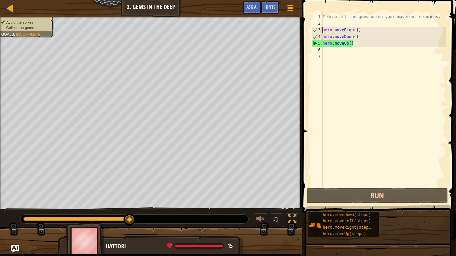
click at [323, 32] on div "# Grab all the gems using your movement commands. hero . moveRight ( ) hero . m…" at bounding box center [383, 106] width 125 height 187
type textarea "hero.moveRight()"
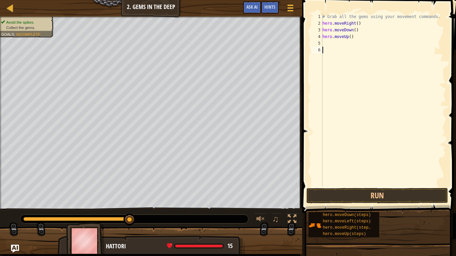
click at [336, 48] on div "# Grab all the gems using your movement commands. hero . moveRight ( ) hero . m…" at bounding box center [383, 106] width 125 height 187
click at [350, 39] on div "# Grab all the gems using your movement commands. hero . moveRight ( ) hero . m…" at bounding box center [383, 106] width 125 height 187
type textarea "hero.moveUp()"
click at [330, 48] on div "# Grab all the gems using your movement commands. hero . moveRight ( ) hero . m…" at bounding box center [383, 106] width 125 height 187
click at [370, 195] on button "Run" at bounding box center [376, 195] width 141 height 15
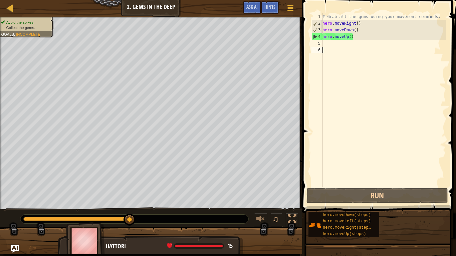
click at [329, 47] on div "# Grab all the gems using your movement commands. hero . moveRight ( ) hero . m…" at bounding box center [383, 106] width 125 height 187
click at [326, 45] on div "# Grab all the gems using your movement commands. hero . moveRight ( ) hero . m…" at bounding box center [383, 106] width 125 height 187
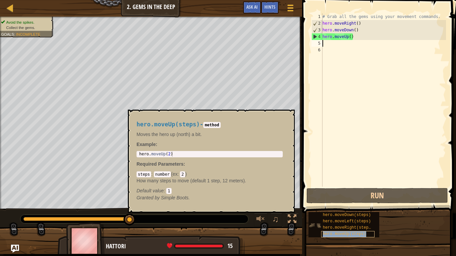
click at [337, 200] on span "hero.moveUp(steps)" at bounding box center [344, 234] width 43 height 5
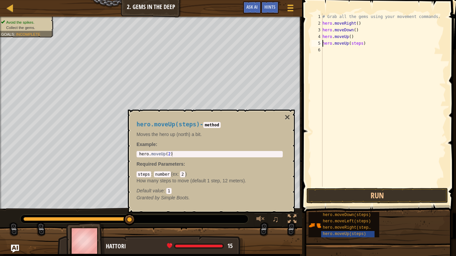
click at [363, 45] on div "# Grab all the gems using your movement commands. hero . moveRight ( ) hero . m…" at bounding box center [383, 106] width 125 height 187
click at [361, 44] on div "# Grab all the gems using your movement commands. hero . moveRight ( ) hero . m…" at bounding box center [383, 106] width 125 height 187
type textarea "hero.moveUp(2)"
click at [376, 197] on button "Run" at bounding box center [376, 195] width 141 height 15
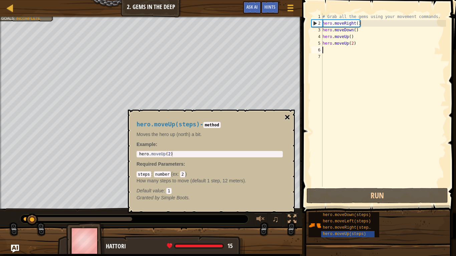
click at [289, 117] on button "×" at bounding box center [287, 117] width 5 height 9
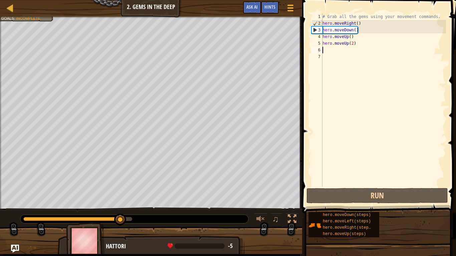
click at [357, 43] on div "# Grab all the gems using your movement commands. hero . moveRight ( ) hero . m…" at bounding box center [383, 106] width 125 height 187
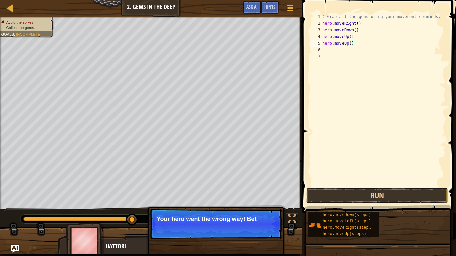
type textarea "hero.moveUp(1)"
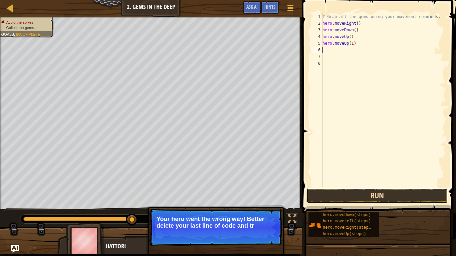
click at [391, 200] on button "Run" at bounding box center [376, 195] width 141 height 15
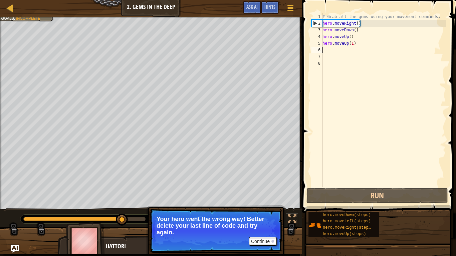
click at [337, 0] on span at bounding box center [379, 97] width 159 height 233
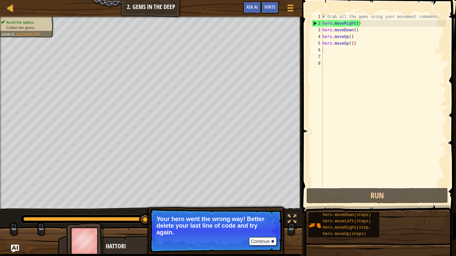
click at [336, 2] on span at bounding box center [379, 97] width 159 height 233
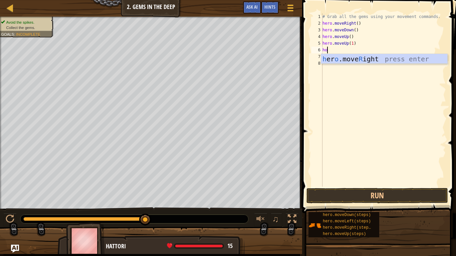
scroll to position [3, 0]
type textarea "h"
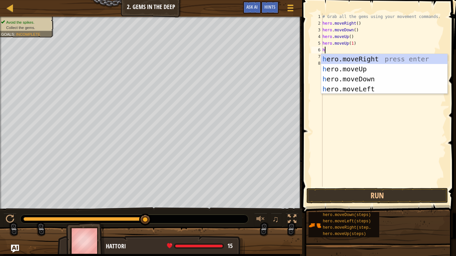
scroll to position [3, 0]
click at [357, 59] on div "h ero.moveRight press enter h ero.moveUp press enter h ero.moveDown press enter…" at bounding box center [384, 84] width 126 height 60
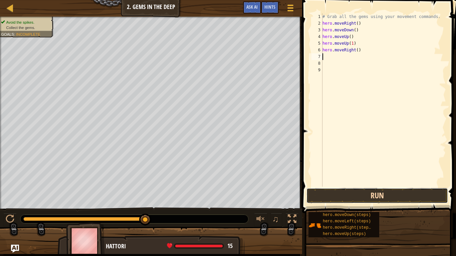
click at [373, 196] on button "Run" at bounding box center [376, 195] width 141 height 15
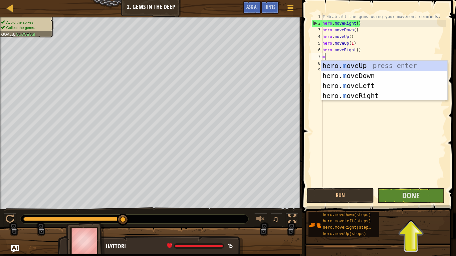
scroll to position [3, 0]
type textarea "m"
click at [381, 78] on div "hero. m oveUp press enter hero. m oveDown press enter hero. m oveLeft press ent…" at bounding box center [384, 91] width 126 height 60
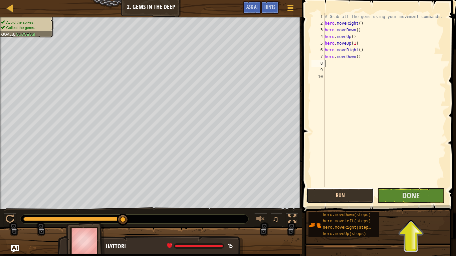
click at [341, 195] on button "Run" at bounding box center [339, 195] width 67 height 15
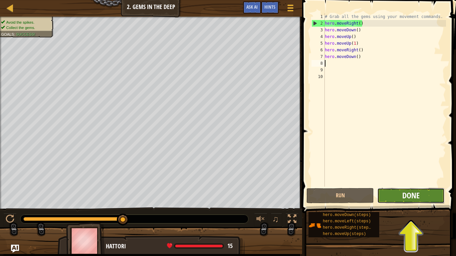
click at [411, 193] on span "Done" at bounding box center [410, 195] width 17 height 11
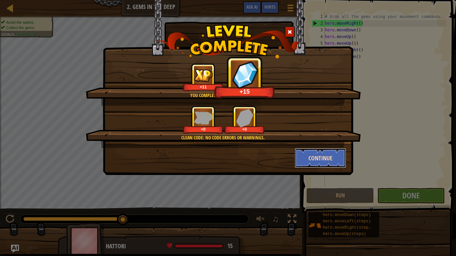
click at [304, 153] on button "Continue" at bounding box center [321, 158] width 52 height 20
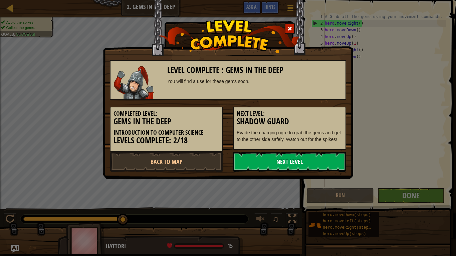
click at [296, 163] on link "Next Level" at bounding box center [289, 162] width 113 height 20
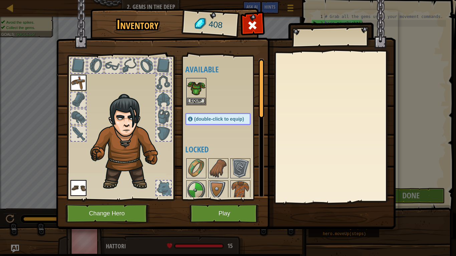
click at [124, 118] on img at bounding box center [128, 142] width 82 height 97
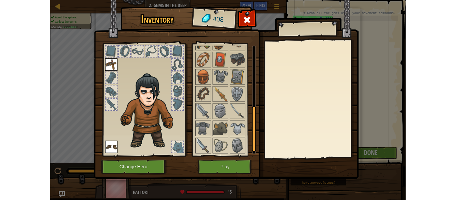
scroll to position [202, 0]
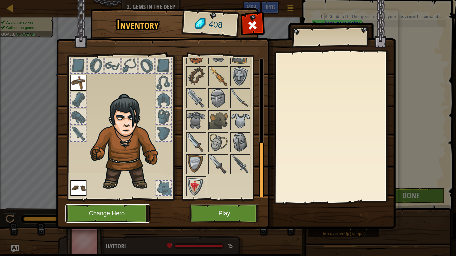
click at [102, 200] on button "Change Hero" at bounding box center [107, 214] width 85 height 18
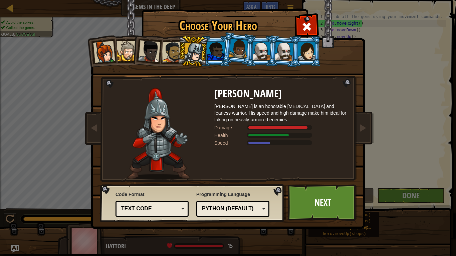
click at [112, 49] on div at bounding box center [104, 52] width 22 height 22
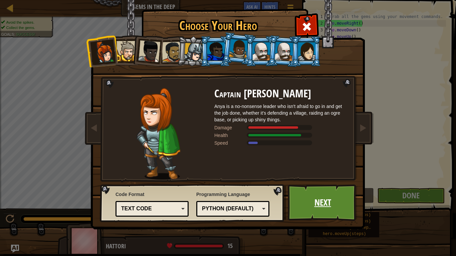
click at [295, 200] on link "Next" at bounding box center [323, 203] width 70 height 37
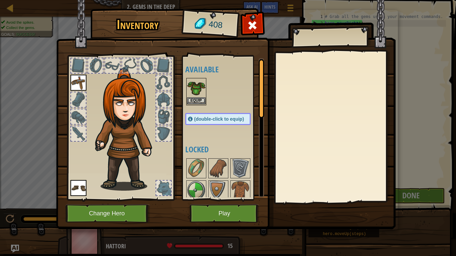
click at [200, 86] on img at bounding box center [196, 88] width 19 height 19
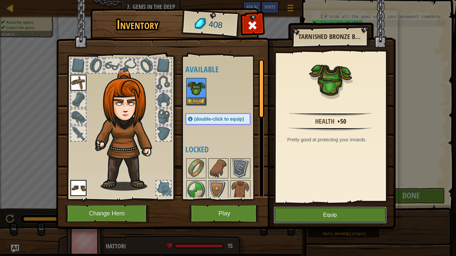
click at [286, 200] on button "Equip" at bounding box center [330, 215] width 113 height 17
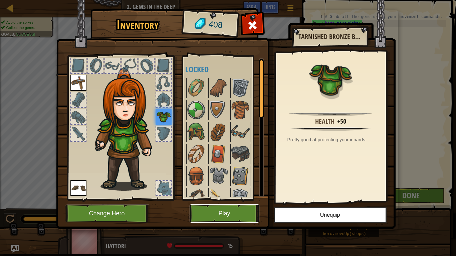
click at [238, 200] on button "Play" at bounding box center [225, 214] width 70 height 18
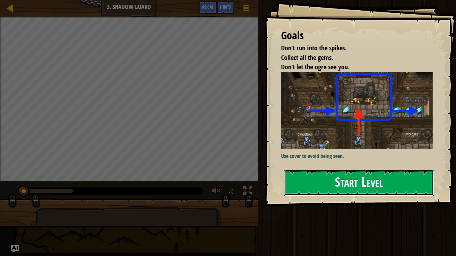
click at [333, 173] on button "Start Level" at bounding box center [359, 183] width 150 height 26
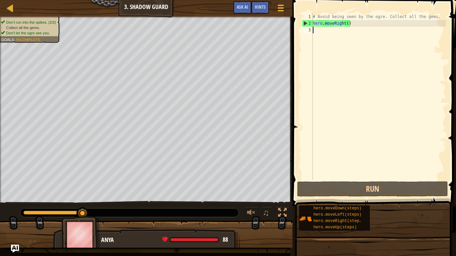
click at [235, 200] on div "Anya 88 x: 22 y: 30 No target" at bounding box center [146, 256] width 187 height 55
drag, startPoint x: 235, startPoint y: 247, endPoint x: 240, endPoint y: 256, distance: 10.4
click at [240, 200] on div "Map Introduction to Computer Science 3. Shadow Guard Game Menu Done Hints Ask A…" at bounding box center [228, 128] width 456 height 256
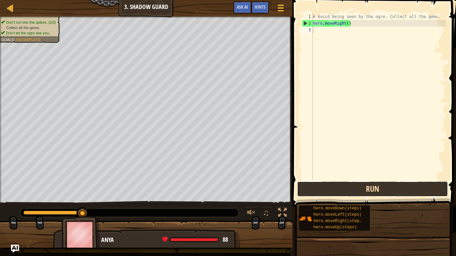
click at [351, 194] on button "Run" at bounding box center [372, 189] width 151 height 15
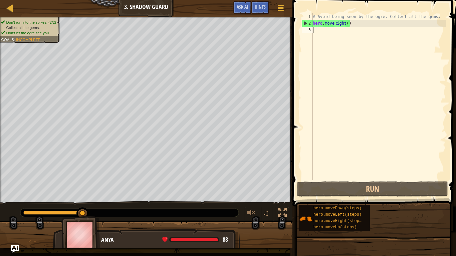
click at [282, 200] on div at bounding box center [146, 237] width 292 height 33
click at [279, 200] on div at bounding box center [282, 213] width 9 height 9
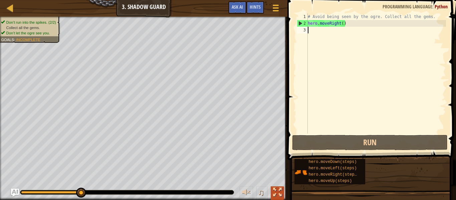
click at [280, 188] on div at bounding box center [277, 192] width 9 height 9
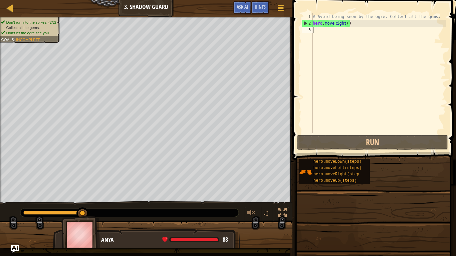
click at [280, 200] on div at bounding box center [146, 237] width 292 height 33
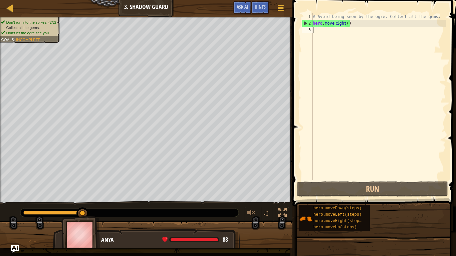
click at [282, 200] on div at bounding box center [146, 237] width 292 height 33
click at [279, 200] on div at bounding box center [282, 213] width 9 height 9
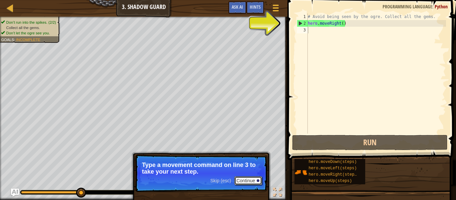
click at [253, 182] on button "Continue" at bounding box center [248, 180] width 28 height 9
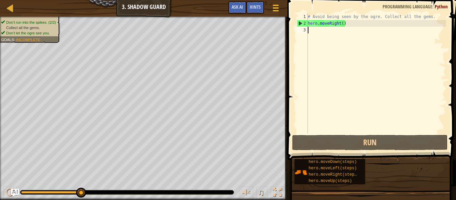
click at [253, 182] on div "♫" at bounding box center [143, 191] width 287 height 20
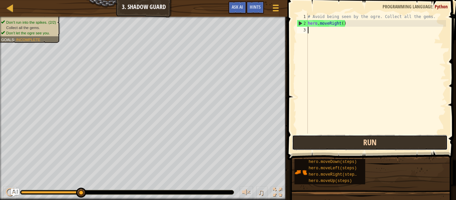
click at [317, 146] on button "Run" at bounding box center [369, 142] width 155 height 15
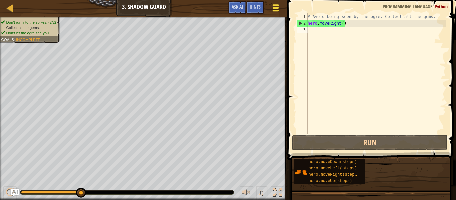
click at [268, 9] on button "Game Menu" at bounding box center [276, 9] width 18 height 16
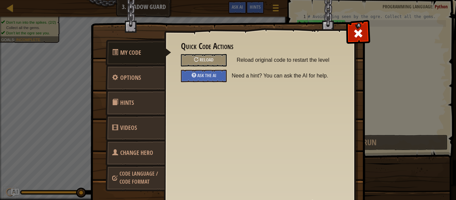
click at [362, 42] on img at bounding box center [230, 94] width 280 height 239
click at [362, 41] on div at bounding box center [357, 31] width 21 height 21
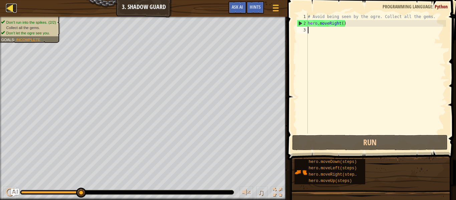
click at [11, 7] on div at bounding box center [10, 8] width 8 height 8
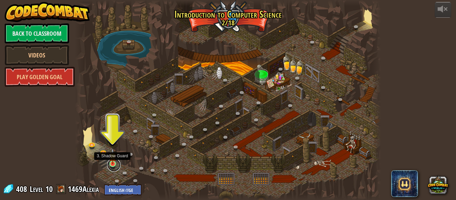
click at [110, 165] on link at bounding box center [113, 164] width 13 height 13
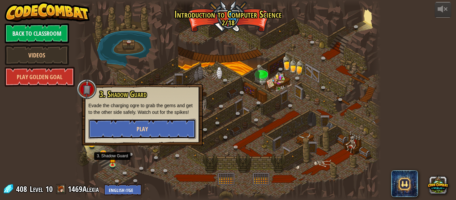
click at [133, 123] on button "Play" at bounding box center [141, 129] width 107 height 20
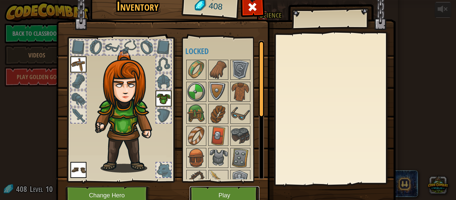
click at [248, 191] on button "Play" at bounding box center [225, 195] width 70 height 18
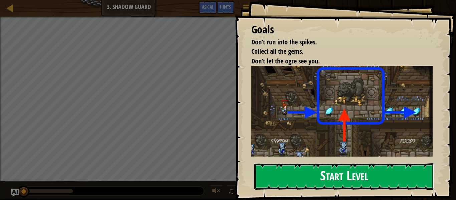
click at [390, 184] on button "Start Level" at bounding box center [344, 176] width 180 height 26
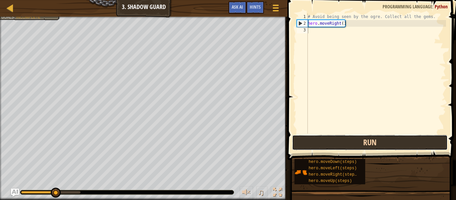
click at [381, 144] on button "Run" at bounding box center [369, 142] width 155 height 15
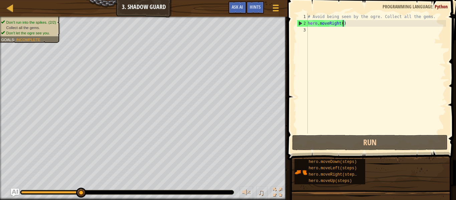
click at [344, 25] on div "# Avoid being seen by the ogre. Collect all the gems. hero . moveRight ( )" at bounding box center [375, 79] width 139 height 133
type textarea "hero.moveRight(3)"
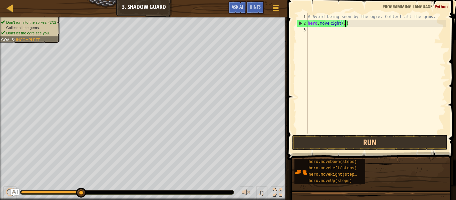
scroll to position [3, 0]
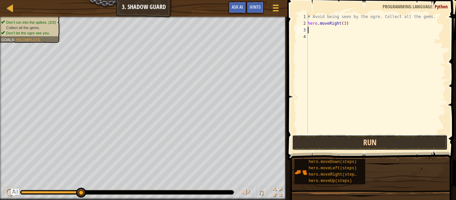
click at [401, 143] on button "Run" at bounding box center [369, 142] width 155 height 15
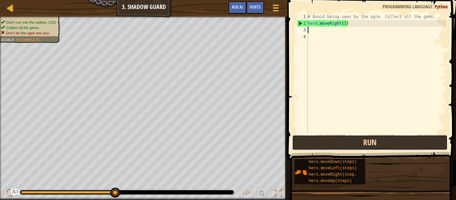
click at [335, 148] on button "Run" at bounding box center [369, 142] width 155 height 15
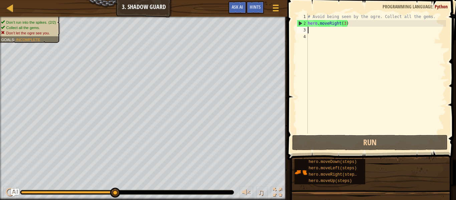
click at [347, 25] on div "# Avoid being seen by the ogre. Collect all the gems. hero . moveRight ( 3 )" at bounding box center [375, 79] width 139 height 133
click at [342, 21] on div "# Avoid being seen by the ogre. Collect all the gems. hero . moveRight ( 3 )" at bounding box center [375, 79] width 139 height 133
click at [345, 24] on div "# Avoid being seen by the ogre. Collect all the gems. hero . moveRight ( 3 )" at bounding box center [375, 79] width 139 height 133
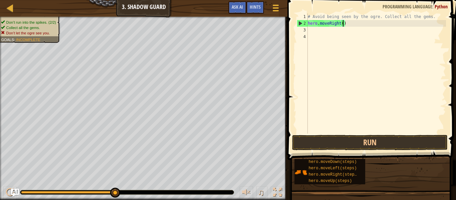
type textarea "hero.moveRight(1)"
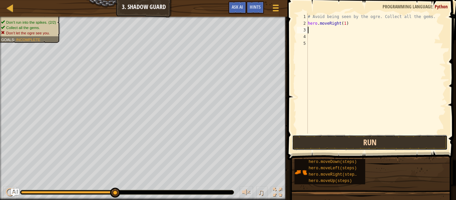
click at [403, 148] on button "Run" at bounding box center [369, 142] width 155 height 15
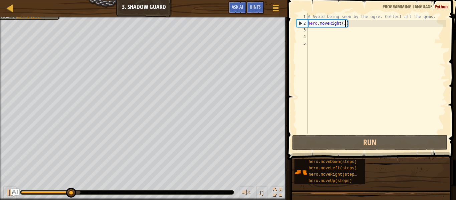
click at [345, 26] on div "# Avoid being seen by the ogre. Collect all the gems. hero . moveRight ( 1 )" at bounding box center [375, 79] width 139 height 133
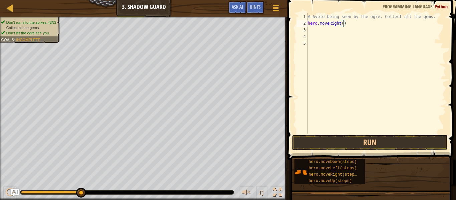
type textarea "hero.moveRight(3)"
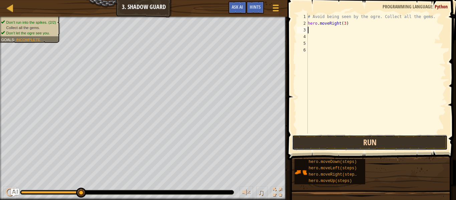
click at [376, 144] on button "Run" at bounding box center [369, 142] width 155 height 15
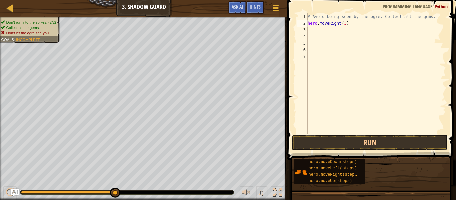
click at [315, 25] on div "# Avoid being seen by the ogre. Collect all the gems. hero . moveRight ( 3 )" at bounding box center [375, 79] width 139 height 133
type textarea "hero.moveRight(3)"
click at [311, 25] on div "# Avoid being seen by the ogre. Collect all the gems. hero . moveRight ( 3 )" at bounding box center [375, 79] width 139 height 133
click at [311, 26] on div "# Avoid being seen by the ogre. Collect all the gems. hero . moveRight ( 3 )" at bounding box center [375, 79] width 139 height 133
click at [312, 27] on div "# Avoid being seen by the ogre. Collect all the gems. hero . moveRight ( 3 )" at bounding box center [375, 79] width 139 height 133
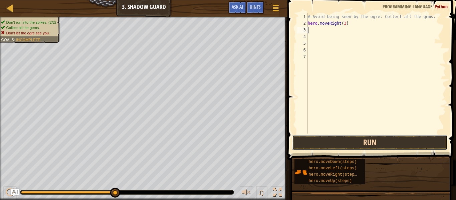
click at [402, 144] on button "Run" at bounding box center [369, 142] width 155 height 15
click at [404, 145] on button "Run" at bounding box center [369, 142] width 155 height 15
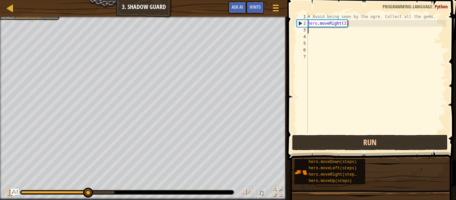
type textarea "m"
type textarea "h"
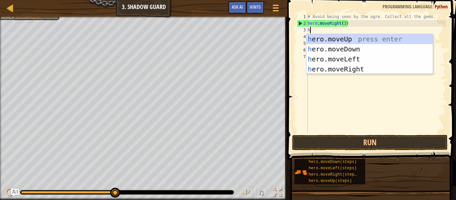
click at [364, 60] on div "h ero.moveUp press enter h ero.moveDown press enter h ero.moveLeft press enter …" at bounding box center [369, 64] width 126 height 60
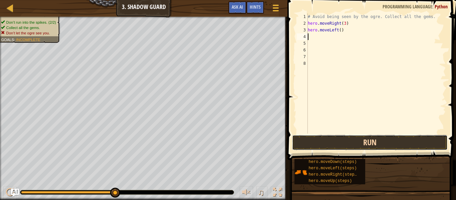
click at [399, 146] on button "Run" at bounding box center [369, 142] width 155 height 15
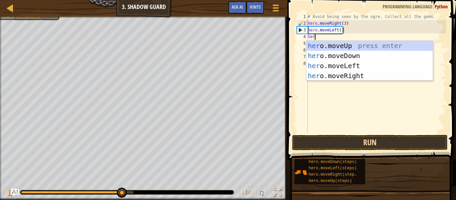
type textarea "hero"
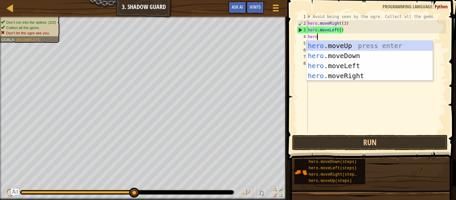
click at [370, 45] on div "hero .moveUp press enter hero .moveDown press enter hero .moveLeft press enter …" at bounding box center [369, 71] width 126 height 60
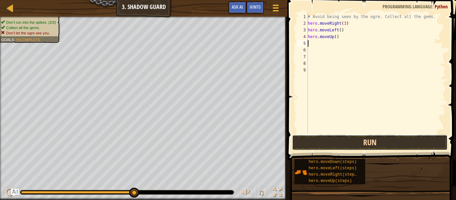
click at [373, 138] on button "Run" at bounding box center [369, 142] width 155 height 15
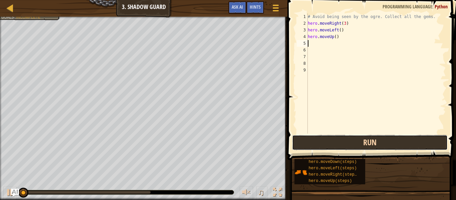
click at [373, 138] on button "Run" at bounding box center [369, 142] width 155 height 15
click at [381, 145] on button "Run" at bounding box center [369, 142] width 155 height 15
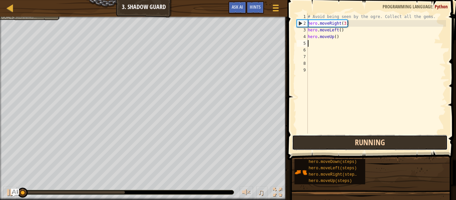
click at [381, 145] on button "Running" at bounding box center [369, 142] width 155 height 15
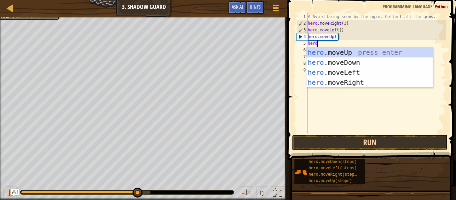
type textarea "hero"
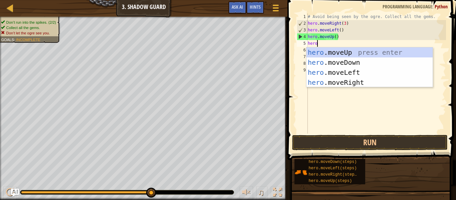
click at [363, 71] on div "hero .moveUp press enter hero .moveDown press enter hero .moveLeft press enter …" at bounding box center [369, 77] width 126 height 60
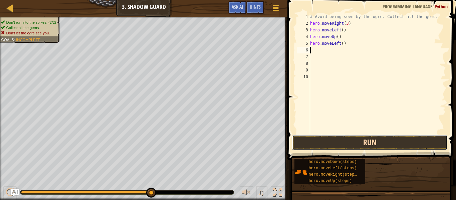
click at [397, 147] on button "Run" at bounding box center [369, 142] width 155 height 15
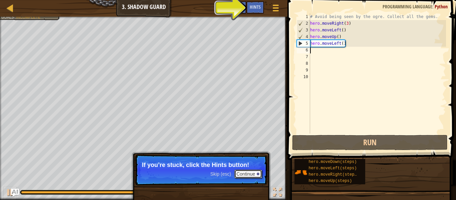
click at [246, 173] on button "Continue" at bounding box center [248, 173] width 28 height 9
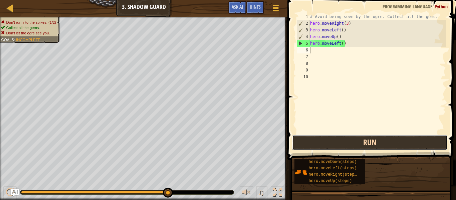
click at [319, 149] on button "Run" at bounding box center [369, 142] width 155 height 15
click at [309, 141] on button "Run" at bounding box center [369, 142] width 155 height 15
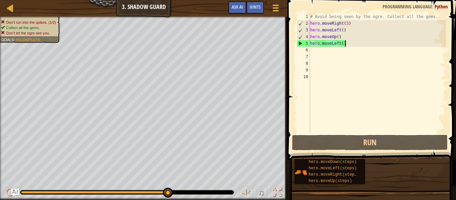
click at [344, 43] on div "# Avoid being seen by the ogre. Collect all the gems. hero . moveRight ( 3 ) he…" at bounding box center [377, 79] width 137 height 133
click at [344, 42] on div "# Avoid being seen by the ogre. Collect all the gems. hero . moveRight ( 3 ) he…" at bounding box center [377, 79] width 137 height 133
click at [341, 42] on div "# Avoid being seen by the ogre. Collect all the gems. hero . moveRight ( 3 ) he…" at bounding box center [377, 79] width 137 height 133
click at [342, 42] on div "# Avoid being seen by the ogre. Collect all the gems. hero . moveRight ( 3 ) he…" at bounding box center [377, 79] width 137 height 133
click at [342, 43] on div "# Avoid being seen by the ogre. Collect all the gems. hero . moveRight ( 3 ) he…" at bounding box center [377, 79] width 137 height 133
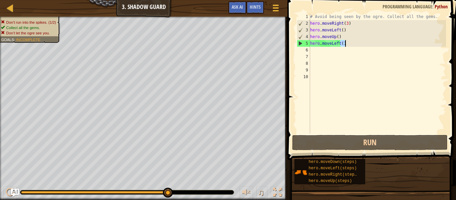
click at [342, 43] on div "# Avoid being seen by the ogre. Collect all the gems. hero . moveRight ( 3 ) he…" at bounding box center [377, 73] width 137 height 120
click at [342, 43] on div "# Avoid being seen by the ogre. Collect all the gems. hero . moveRight ( 3 ) he…" at bounding box center [377, 79] width 137 height 133
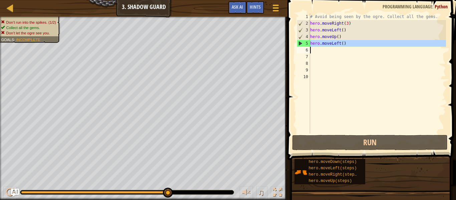
drag, startPoint x: 342, startPoint y: 43, endPoint x: 330, endPoint y: 48, distance: 13.2
click at [330, 48] on div "# Avoid being seen by the ogre. Collect all the gems. hero . moveRight ( 3 ) he…" at bounding box center [377, 79] width 137 height 133
type textarea "hero.moveLeft()"
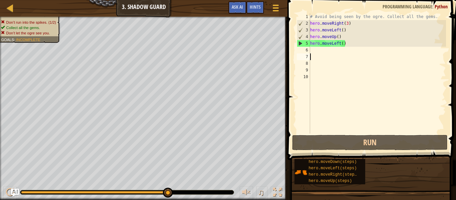
click at [348, 54] on div "# Avoid being seen by the ogre. Collect all the gems. hero . moveRight ( 3 ) he…" at bounding box center [377, 79] width 137 height 133
click at [347, 53] on div "# Avoid being seen by the ogre. Collect all the gems. hero . moveRight ( 3 ) he…" at bounding box center [377, 79] width 137 height 133
click at [347, 38] on div "# Avoid being seen by the ogre. Collect all the gems. hero . moveRight ( 3 ) he…" at bounding box center [377, 79] width 137 height 133
type textarea "hero.moveUp()"
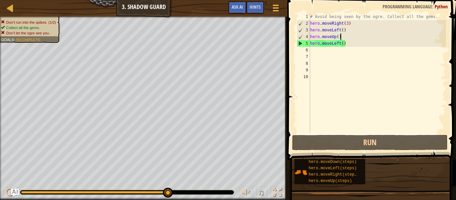
click at [351, 48] on div "# Avoid being seen by the ogre. Collect all the gems. hero . moveRight ( 3 ) he…" at bounding box center [377, 79] width 137 height 133
click at [342, 46] on div "# Avoid being seen by the ogre. Collect all the gems. hero . moveRight ( 3 ) he…" at bounding box center [377, 79] width 137 height 133
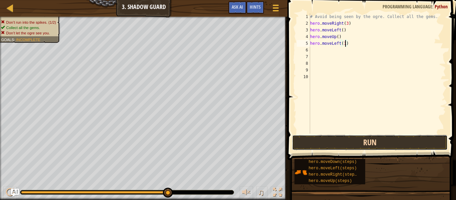
click at [411, 139] on button "Run" at bounding box center [369, 142] width 155 height 15
click at [405, 143] on button "Run" at bounding box center [369, 142] width 155 height 15
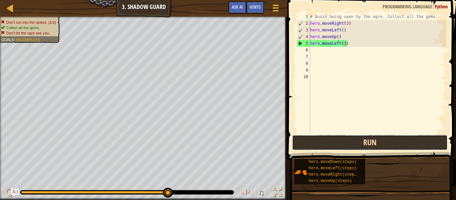
click at [346, 144] on button "Run" at bounding box center [369, 142] width 155 height 15
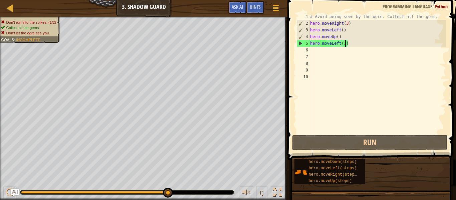
click at [332, 30] on div "# Avoid being seen by the ogre. Collect all the gems. hero . moveRight ( 3 ) he…" at bounding box center [377, 79] width 137 height 133
click at [340, 30] on div "# Avoid being seen by the ogre. Collect all the gems. hero . moveRight ( 3 ) he…" at bounding box center [377, 79] width 137 height 133
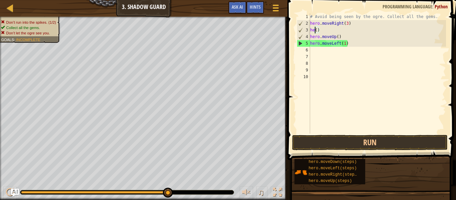
scroll to position [3, 0]
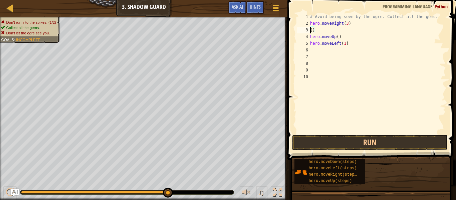
click at [337, 31] on div "# Avoid being seen by the ogre. Collect all the gems. hero . moveRight ( 3 ) ( …" at bounding box center [377, 79] width 137 height 133
type textarea "("
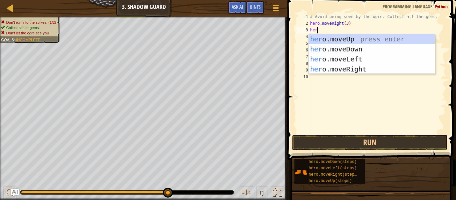
type textarea "hero"
click at [336, 38] on div "hero .moveUp press enter hero .moveDown press enter hero .moveLeft press enter …" at bounding box center [372, 64] width 126 height 60
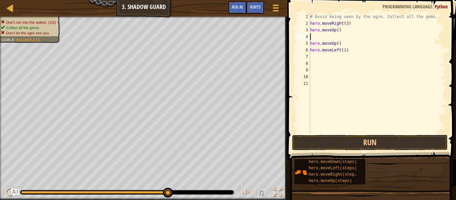
scroll to position [3, 0]
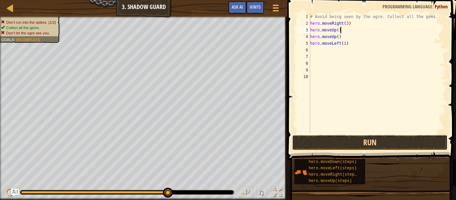
click at [318, 140] on button "Run" at bounding box center [369, 142] width 155 height 15
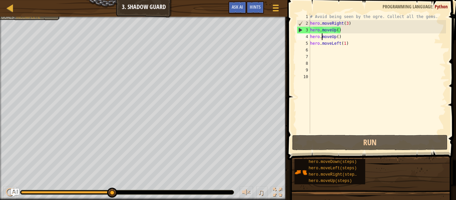
click at [323, 39] on div "# Avoid being seen by the ogre. Collect all the gems. hero . moveRight ( 3 ) he…" at bounding box center [377, 79] width 137 height 133
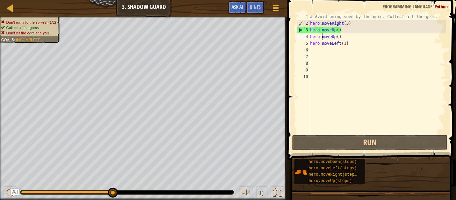
click at [342, 38] on div "# Avoid being seen by the ogre. Collect all the gems. hero . moveRight ( 3 ) he…" at bounding box center [377, 79] width 137 height 133
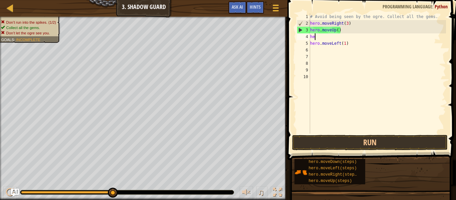
type textarea "h"
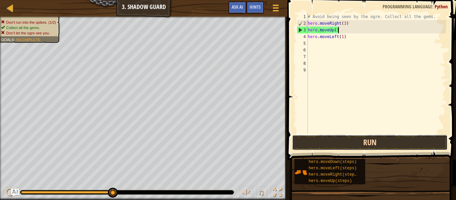
click at [328, 143] on button "Run" at bounding box center [369, 142] width 155 height 15
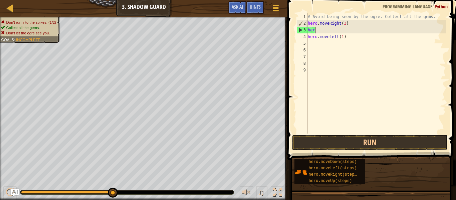
type textarea "h"
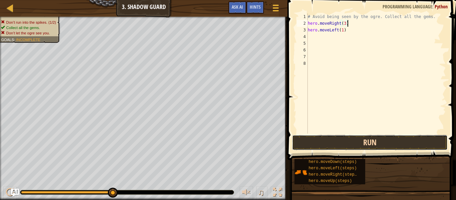
click at [312, 140] on button "Run" at bounding box center [369, 142] width 155 height 15
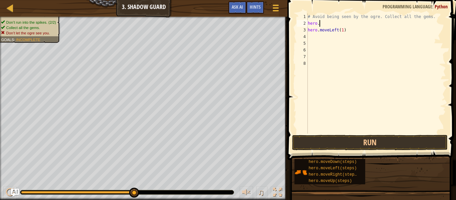
scroll to position [3, 1]
type textarea "h"
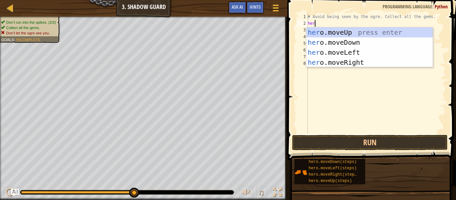
type textarea "hero"
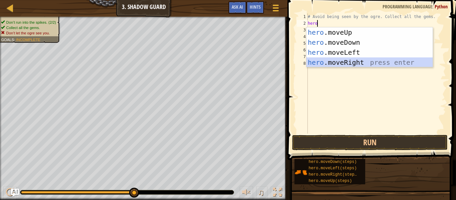
click at [342, 60] on div "hero .moveUp press enter hero .moveDown press enter hero .moveLeft press enter …" at bounding box center [369, 57] width 126 height 60
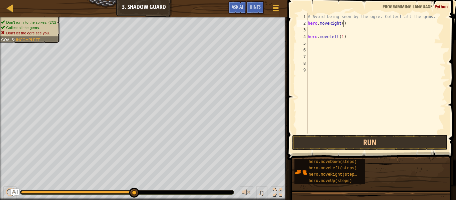
click at [343, 23] on div "# Avoid being seen by the ogre. Collect all the gems. hero . moveRight ( ) hero…" at bounding box center [375, 79] width 139 height 133
click at [344, 38] on div "# Avoid being seen by the ogre. Collect all the gems. hero . moveRight ( 3 ) he…" at bounding box center [375, 79] width 139 height 133
type textarea "h"
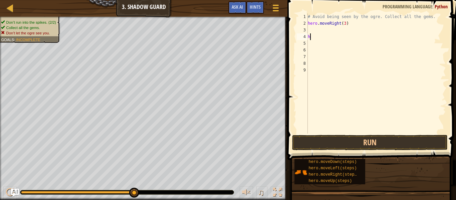
scroll to position [3, 0]
click at [349, 150] on button "Run" at bounding box center [369, 142] width 155 height 15
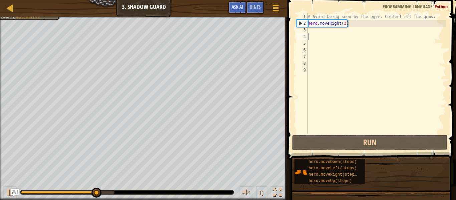
click at [346, 23] on div "# Avoid being seen by the ogre. Collect all the gems. hero . moveRight ( 3 )" at bounding box center [375, 79] width 139 height 133
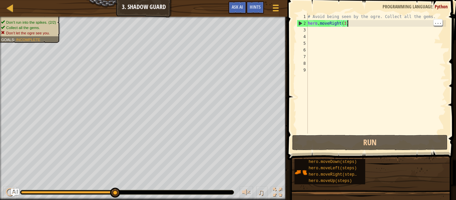
click at [347, 23] on div "# Avoid being seen by the ogre. Collect all the gems. hero . moveRight ( 3 )" at bounding box center [375, 79] width 139 height 133
click at [342, 21] on div "# Avoid being seen by the ogre. Collect all the gems. hero . moveRight ( 3 )" at bounding box center [375, 79] width 139 height 133
click at [345, 23] on div "# Avoid being seen by the ogre. Collect all the gems. hero . moveRight ( 3 )" at bounding box center [375, 79] width 139 height 133
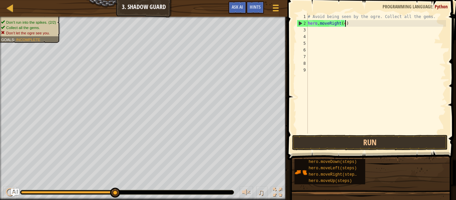
scroll to position [3, 5]
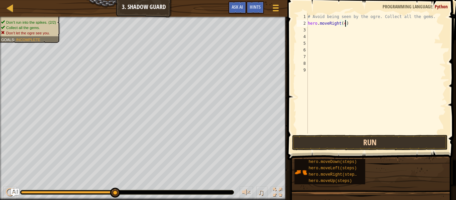
type textarea "hero.moveRight(4)"
click at [338, 142] on button "Run" at bounding box center [369, 142] width 155 height 15
